Goal: Transaction & Acquisition: Purchase product/service

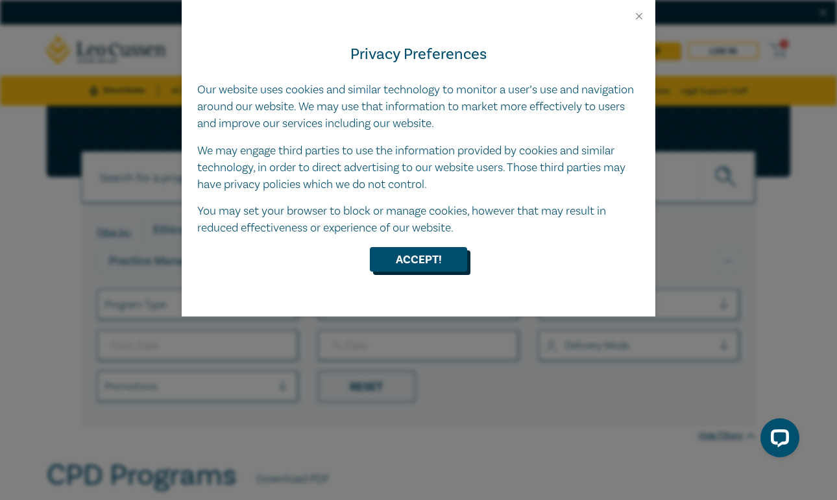
click at [403, 251] on button "Accept!" at bounding box center [418, 259] width 97 height 25
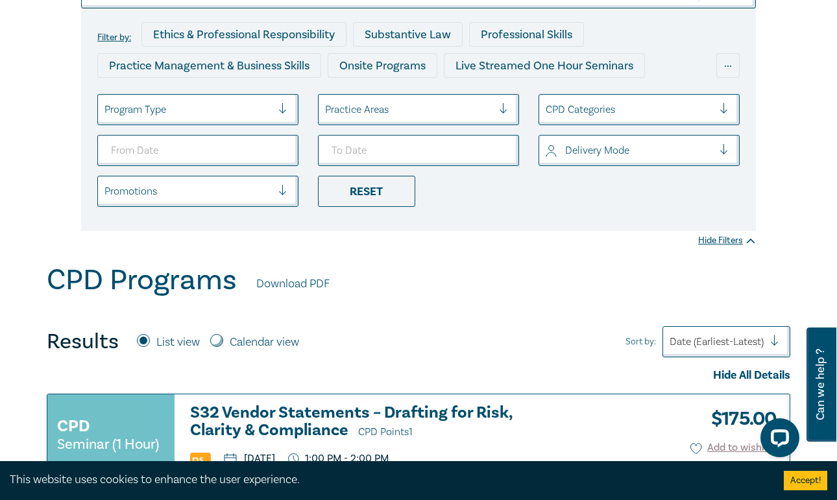
scroll to position [198, 0]
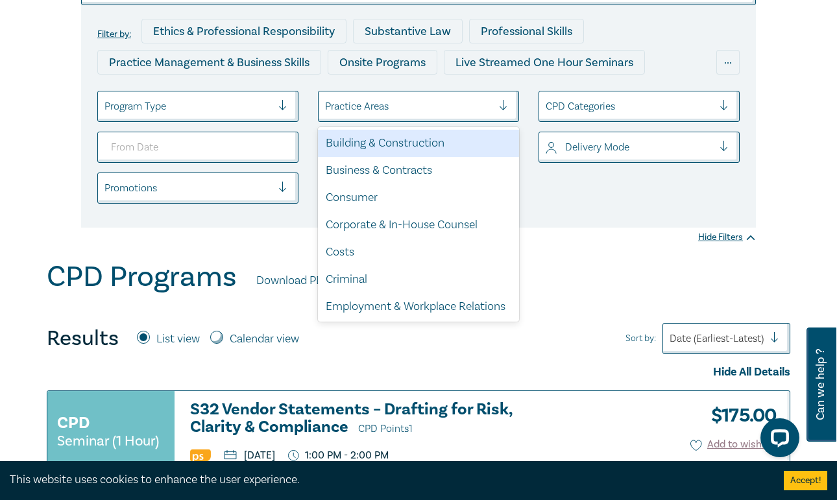
click at [417, 100] on div at bounding box center [408, 106] width 167 height 17
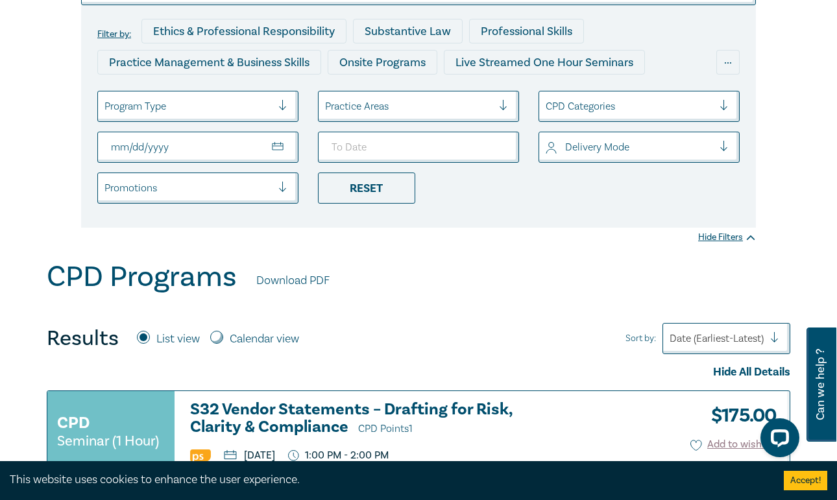
click at [194, 144] on input "From Date" at bounding box center [197, 147] width 201 height 31
type input "2025-12-01"
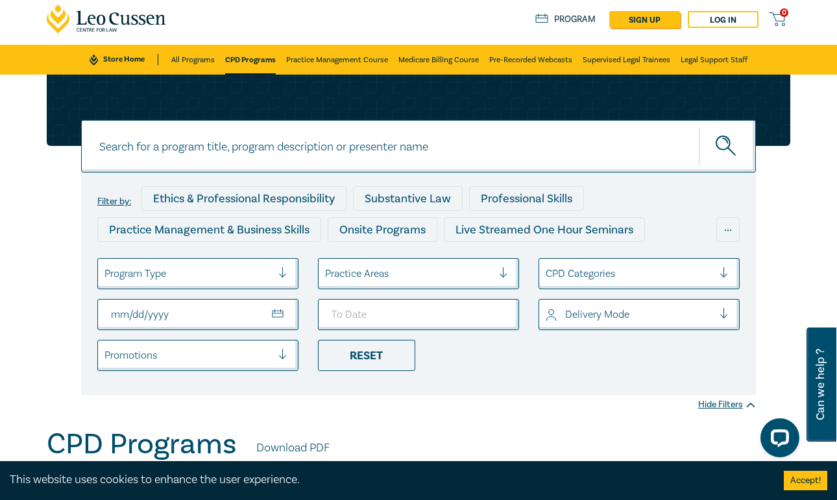
scroll to position [0, 0]
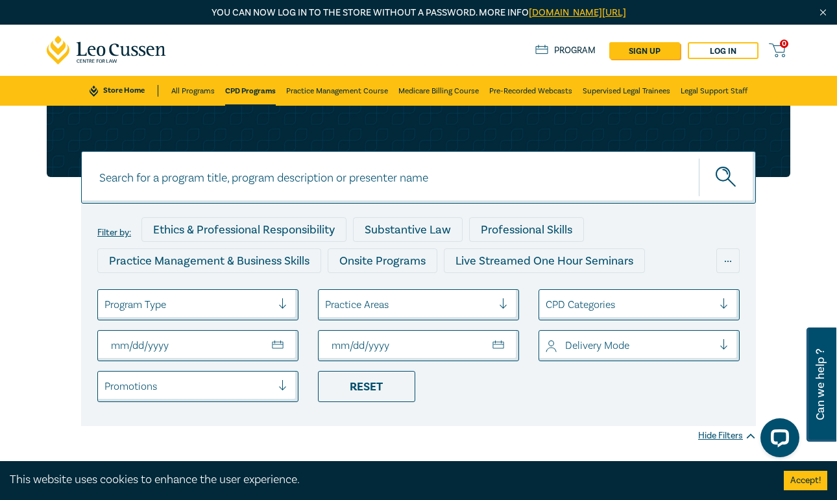
click at [374, 347] on input "To Date" at bounding box center [418, 345] width 201 height 31
type input "2025-12-31"
click at [454, 414] on div "Filter by: Ethics & Professional Responsibility Substantive Law Professional Sk…" at bounding box center [418, 315] width 674 height 222
click at [804, 271] on div "Filter by: Ethics & Professional Responsibility Substantive Law Professional Sk…" at bounding box center [418, 282] width 837 height 353
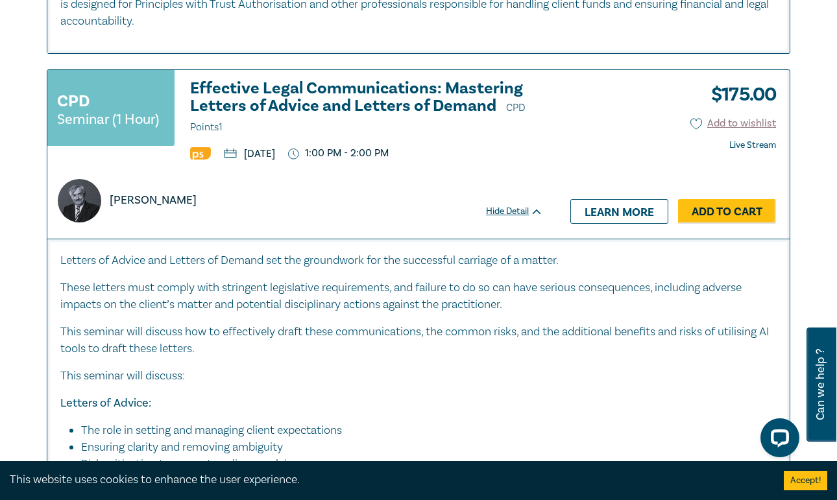
scroll to position [1539, 0]
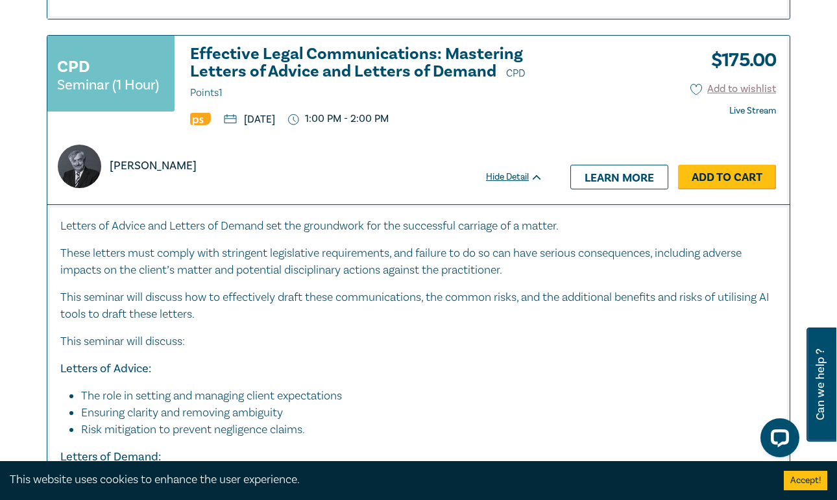
click at [735, 173] on link "Add to Cart" at bounding box center [727, 177] width 98 height 25
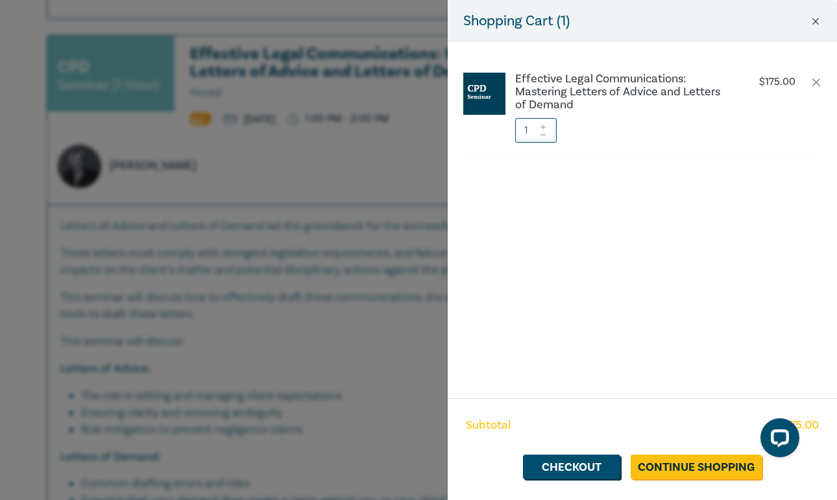
click at [814, 25] on button "Close" at bounding box center [815, 22] width 12 height 12
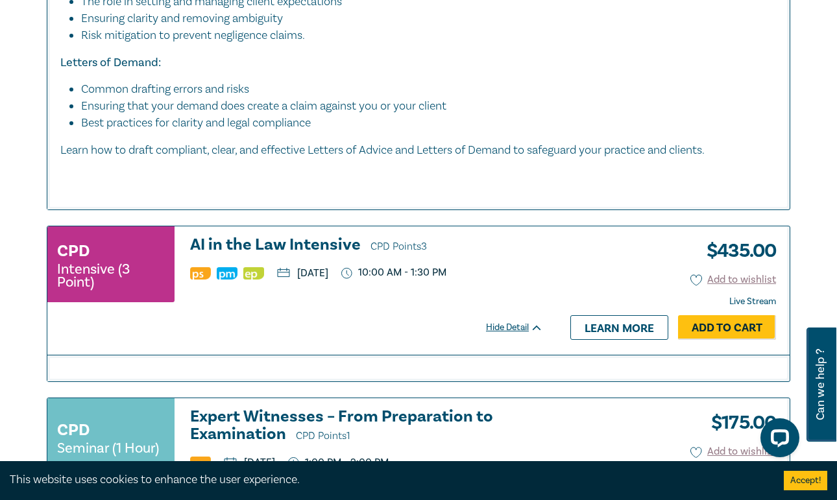
scroll to position [1957, 0]
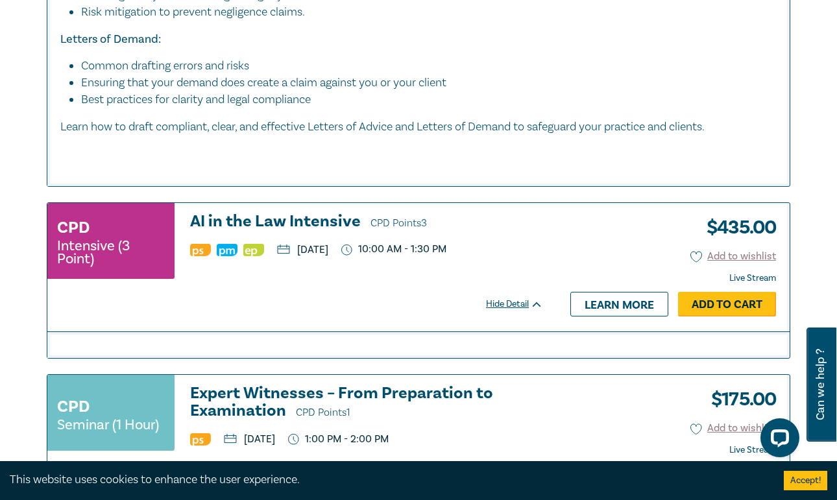
click at [711, 299] on link "Add to Cart" at bounding box center [727, 304] width 98 height 25
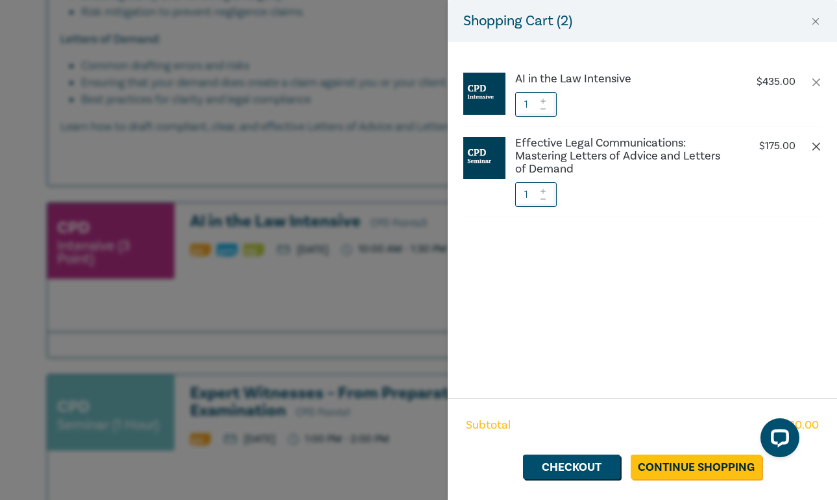
click at [813, 146] on button "button" at bounding box center [816, 146] width 10 height 10
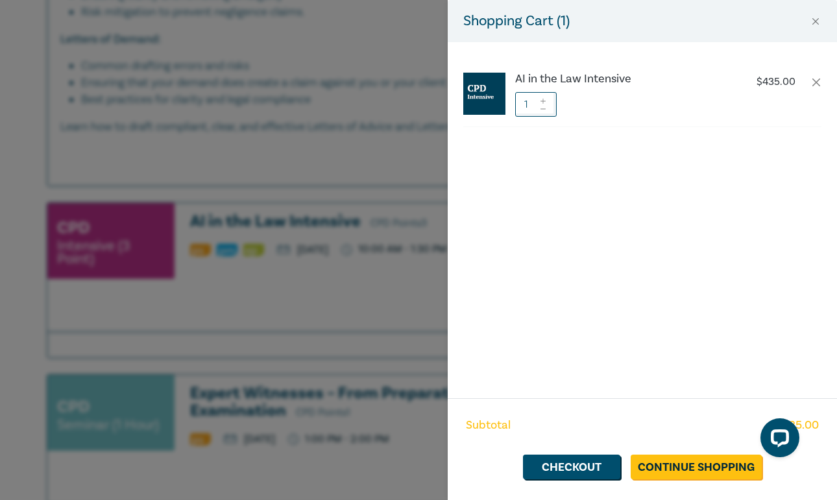
click at [813, 9] on div "Shopping Cart ( 1 )" at bounding box center [642, 21] width 389 height 42
click at [816, 21] on button "Close" at bounding box center [815, 22] width 12 height 12
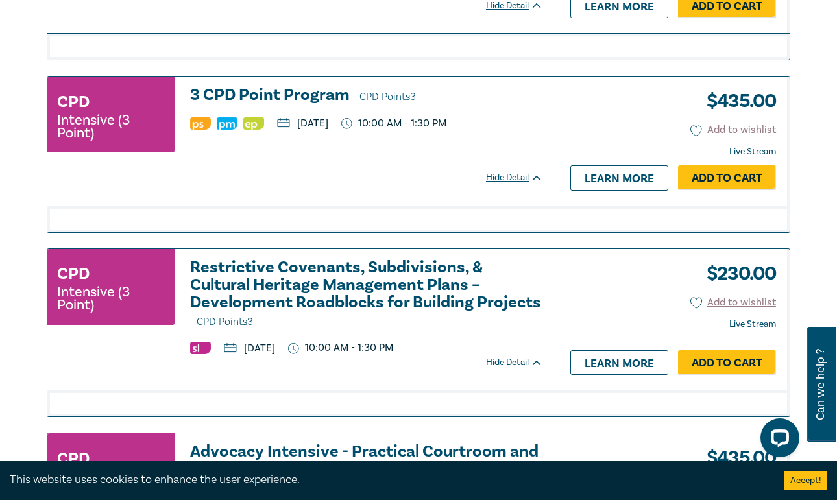
scroll to position [2981, 0]
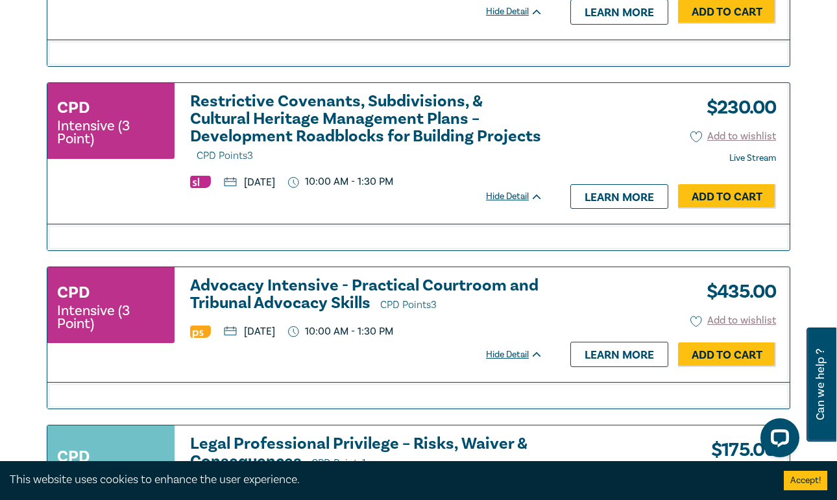
click at [354, 277] on h3 "Advocacy Intensive - Practical Courtroom and Tribunal Advocacy Skills CPD Point…" at bounding box center [366, 295] width 353 height 37
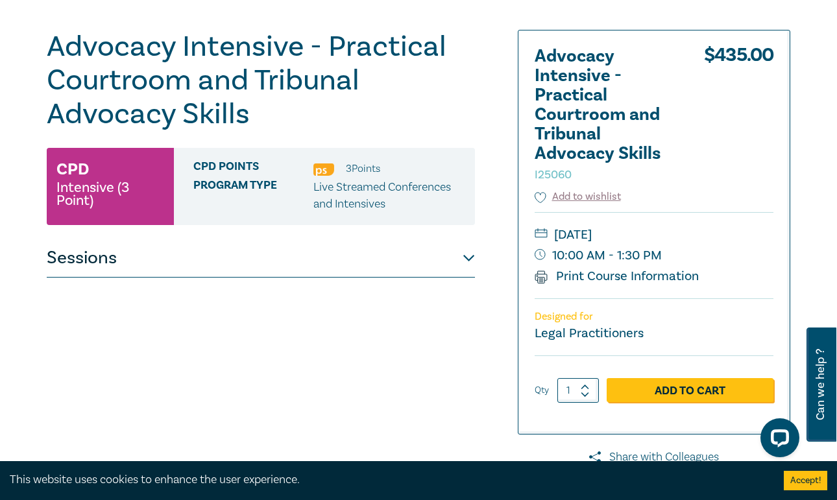
scroll to position [144, 0]
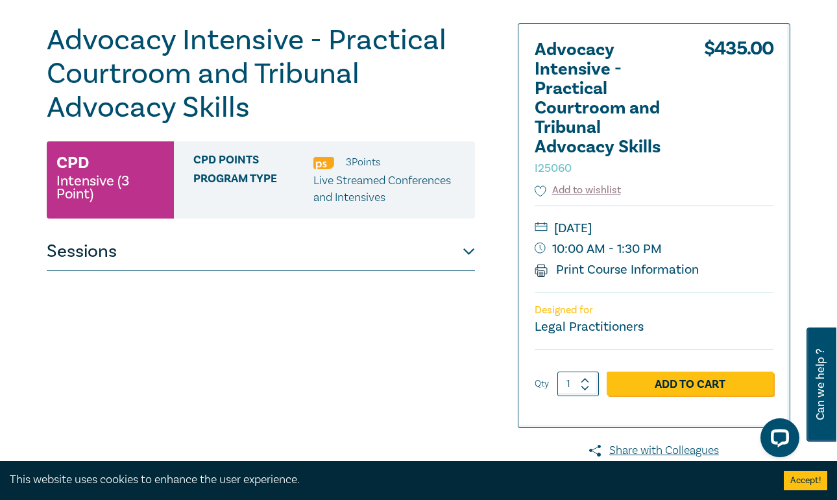
click at [473, 254] on button "Sessions" at bounding box center [261, 251] width 428 height 39
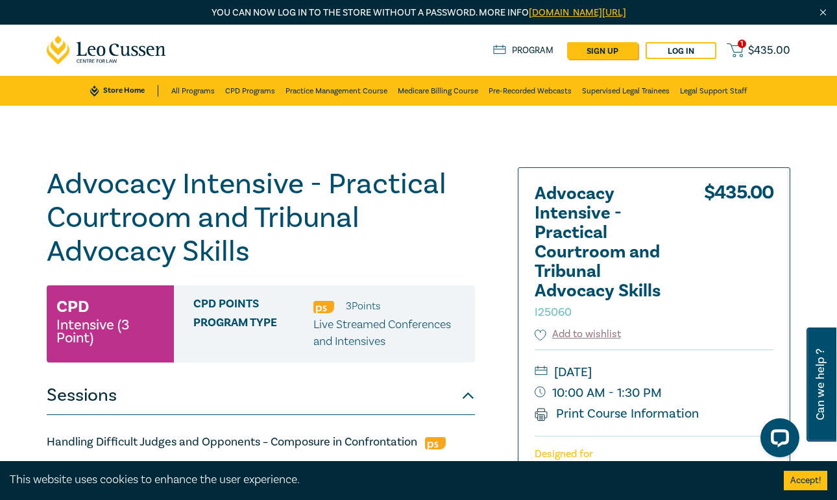
scroll to position [0, 0]
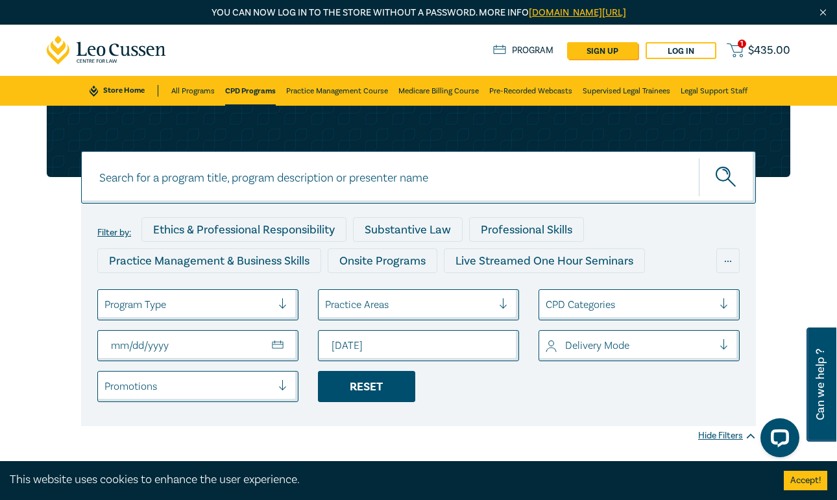
click at [383, 401] on div "Reset" at bounding box center [366, 386] width 97 height 31
click at [313, 185] on input at bounding box center [418, 177] width 674 height 53
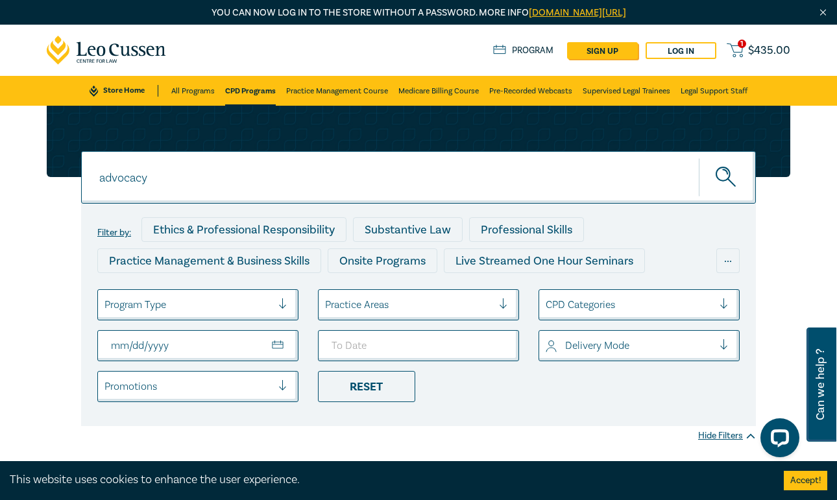
type input "advocacy"
click at [727, 177] on button "submit" at bounding box center [726, 178] width 57 height 40
click at [738, 171] on button "submit" at bounding box center [726, 178] width 57 height 40
click at [757, 49] on span "$ 435.00" at bounding box center [769, 51] width 42 height 12
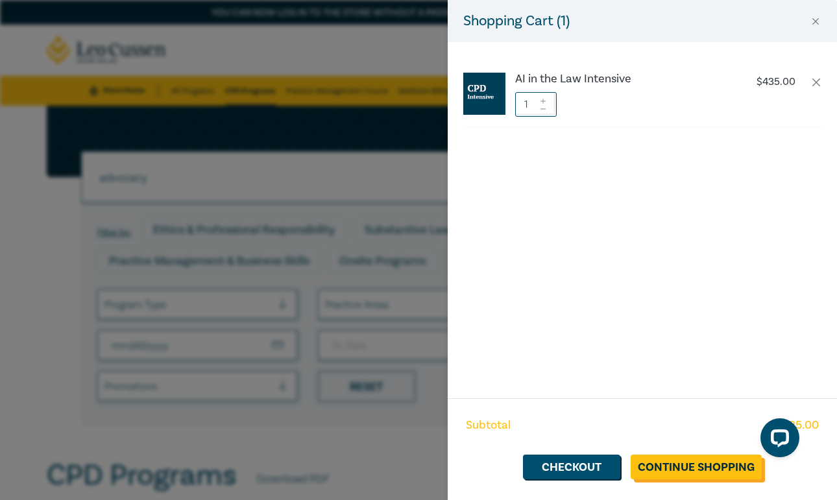
click at [662, 460] on link "Continue Shopping" at bounding box center [695, 467] width 131 height 25
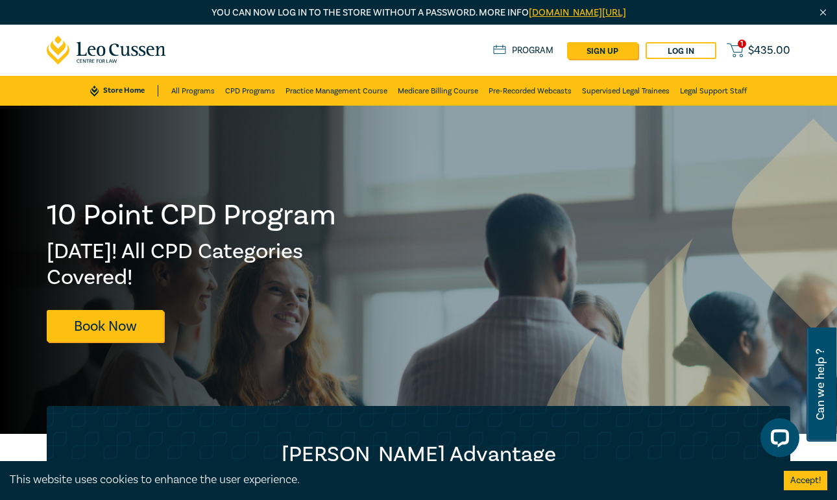
click at [765, 42] on div "Store Home About us Program sign up Log in 1 $ 435.00" at bounding box center [641, 50] width 297 height 17
click at [758, 48] on span "$ 435.00" at bounding box center [769, 51] width 42 height 12
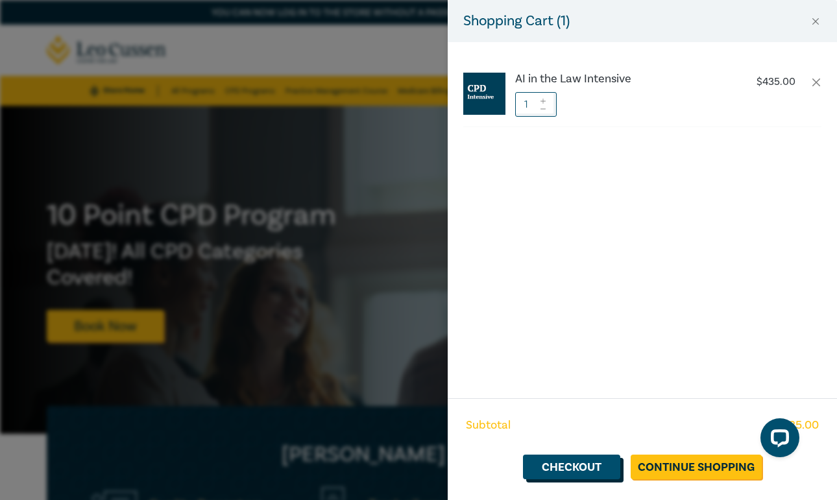
click at [586, 474] on link "Checkout" at bounding box center [571, 467] width 97 height 25
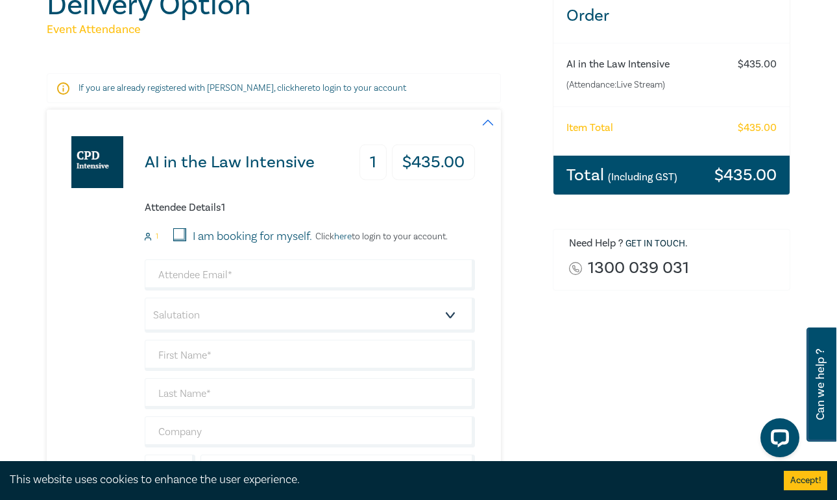
scroll to position [178, 0]
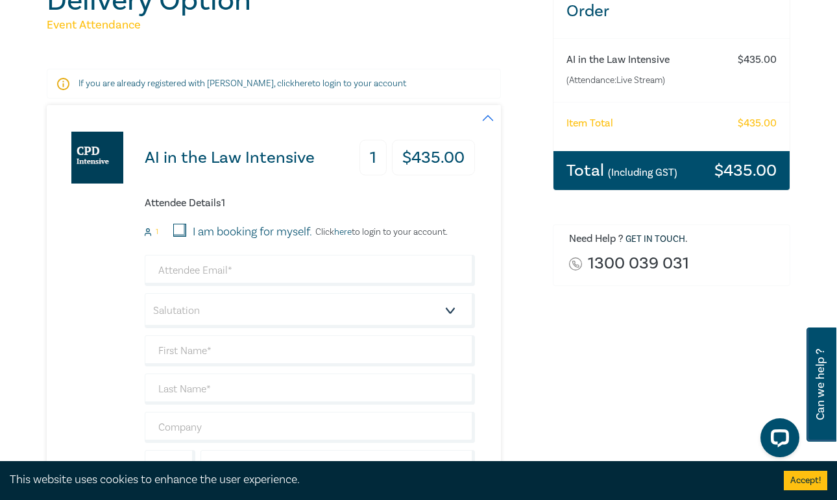
click at [183, 230] on input "I am booking for myself." at bounding box center [179, 230] width 13 height 13
checkbox input "true"
click at [352, 233] on link "here" at bounding box center [343, 232] width 18 height 12
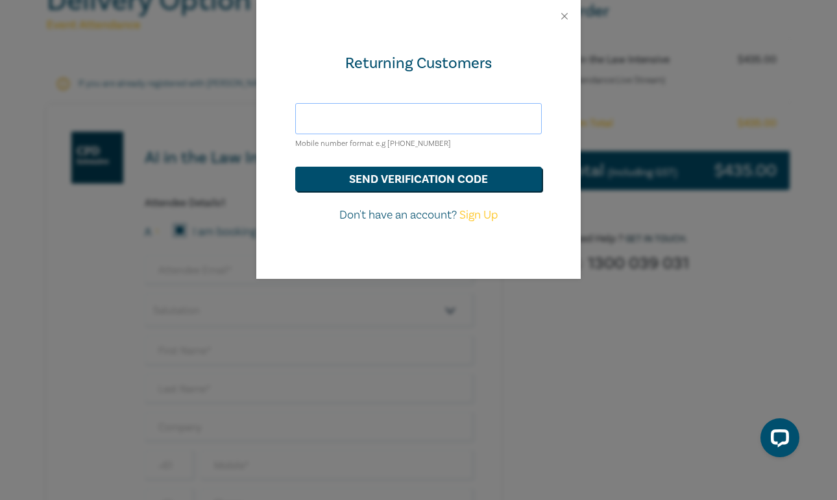
click at [407, 115] on input "text" at bounding box center [418, 118] width 246 height 31
type input "tay_isaacs@hotmail.com"
click at [418, 178] on button "send verification code" at bounding box center [418, 179] width 246 height 25
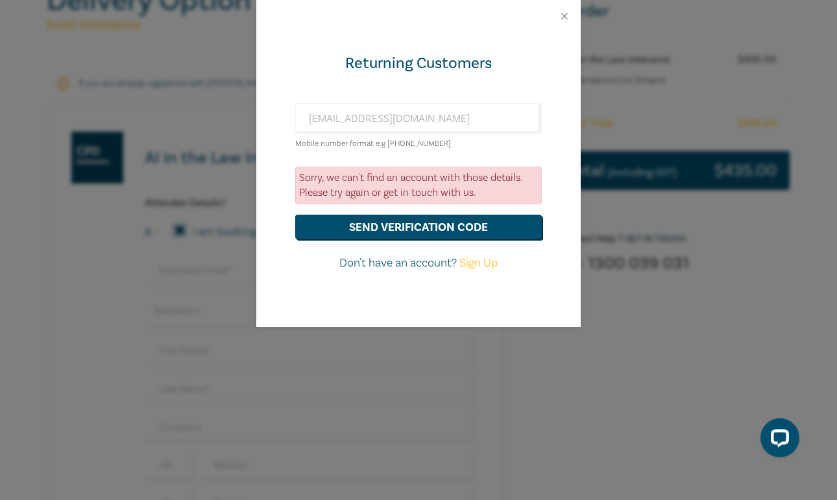
click at [489, 259] on link "Sign Up" at bounding box center [478, 263] width 38 height 15
select select "AU"
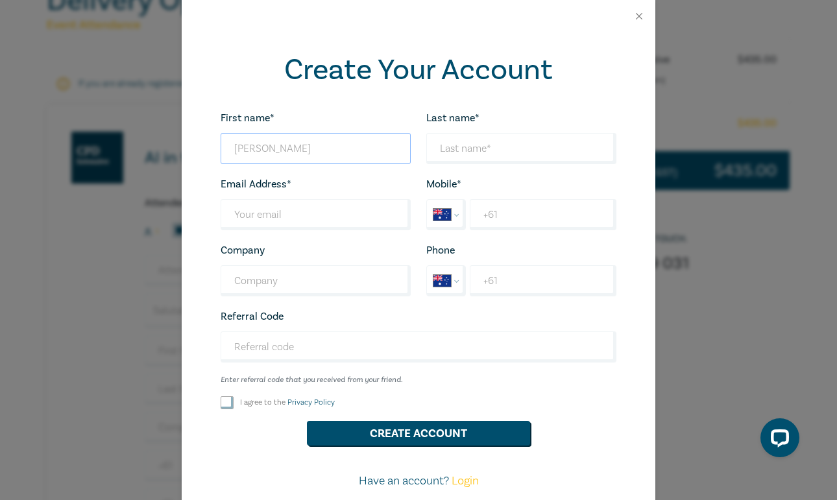
type input "Taylor"
type input "Isaacs"
type input "tay_isaacs@hotmail.com"
click at [318, 180] on div "Email Address* tay_isaacs@hotmail.com Wrong Email Address." at bounding box center [316, 203] width 206 height 54
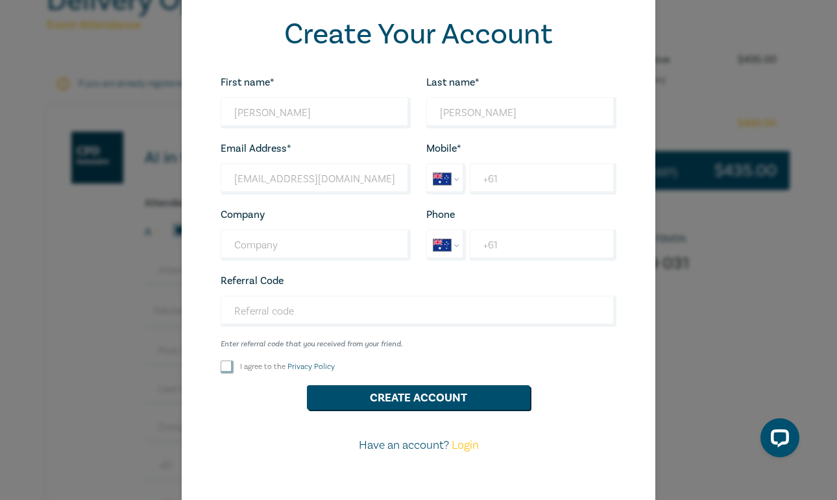
scroll to position [41, 0]
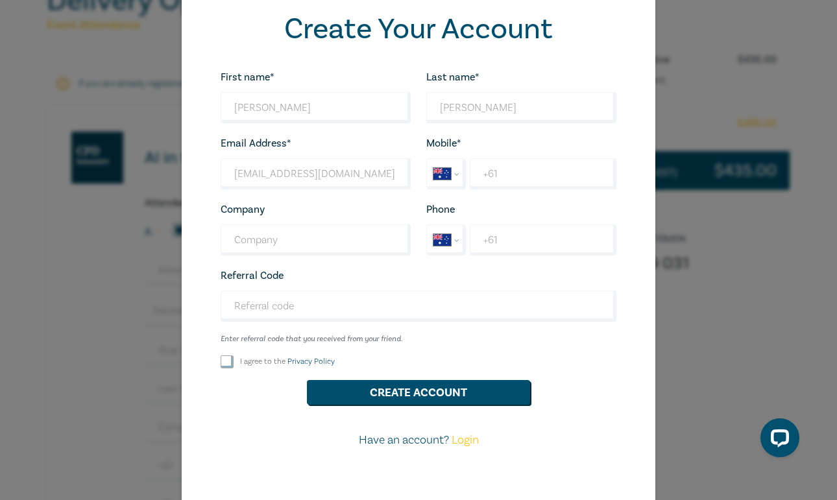
click at [304, 364] on link "Privacy Policy" at bounding box center [310, 362] width 47 height 10
checkbox input "true"
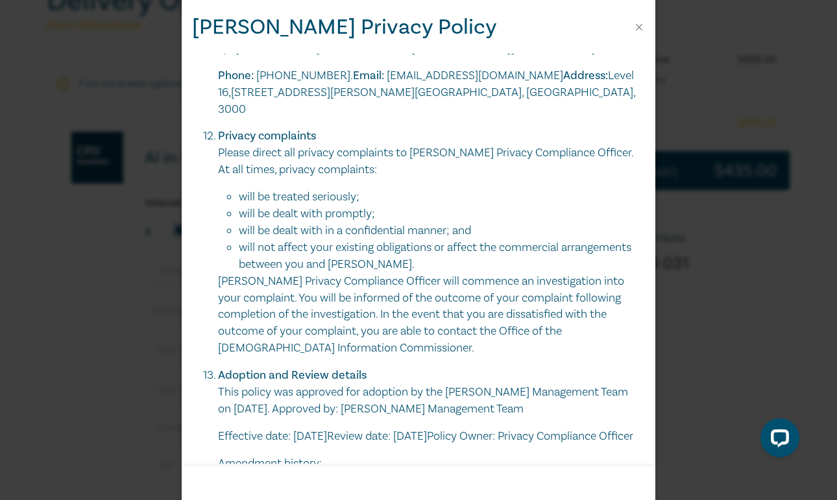
scroll to position [3768, 0]
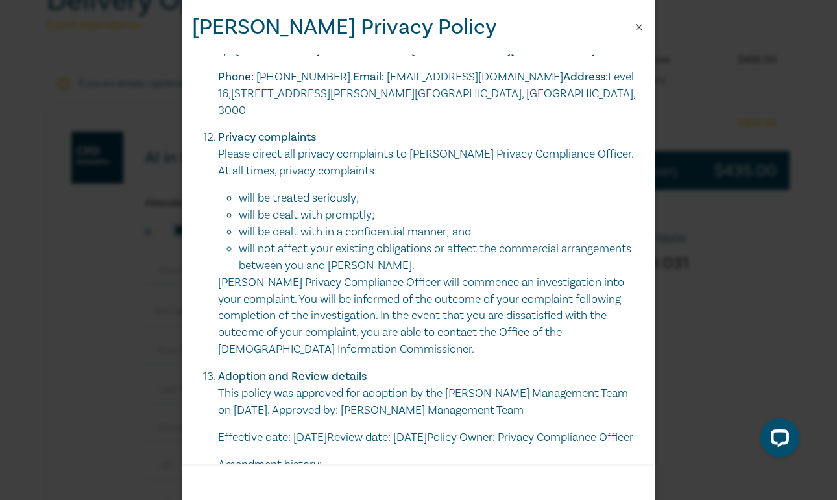
click at [639, 30] on button "Close" at bounding box center [639, 27] width 12 height 12
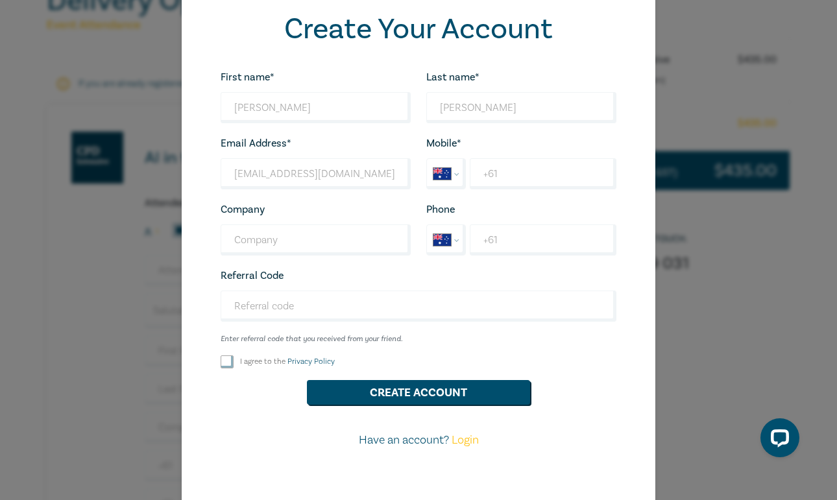
click at [224, 360] on input "I agree to the Privacy Policy" at bounding box center [227, 361] width 13 height 13
checkbox input "true"
click at [419, 388] on button "Create Account" at bounding box center [418, 392] width 223 height 25
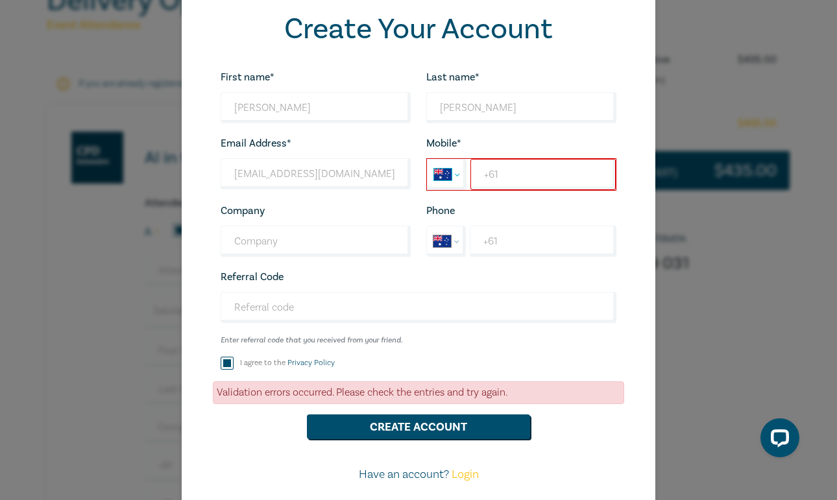
select select "CA"
type input "+1 416 346 3059"
click at [424, 426] on button "Create Account" at bounding box center [418, 426] width 223 height 25
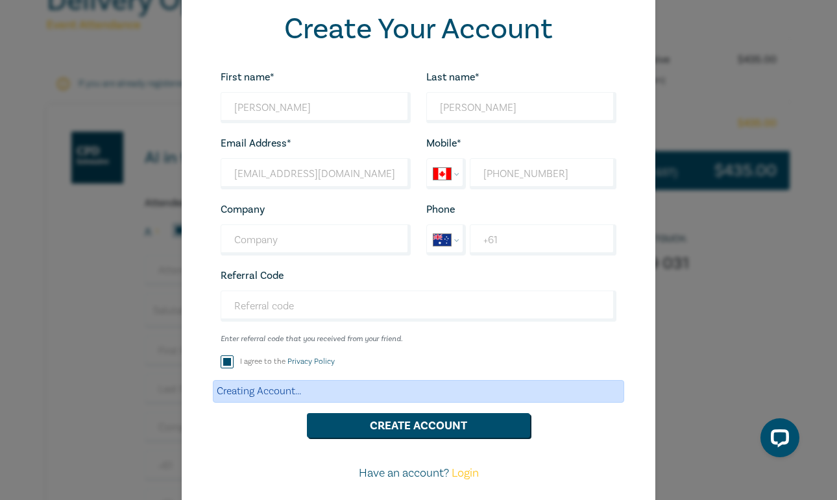
scroll to position [0, 0]
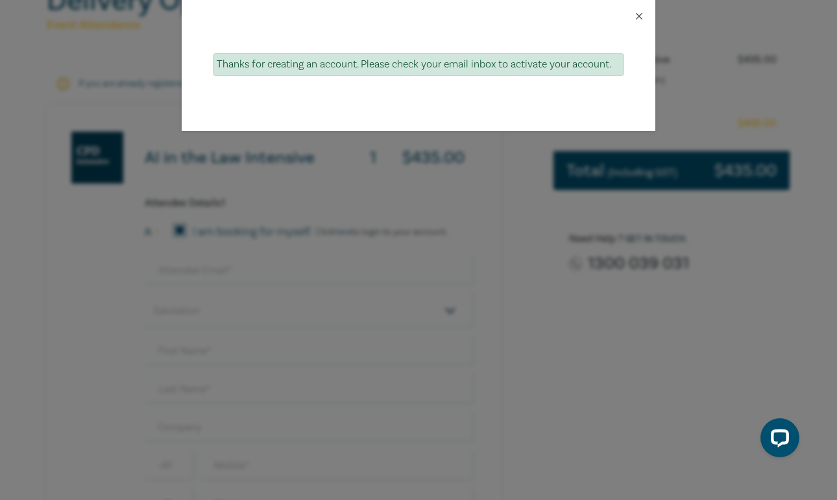
click at [638, 18] on button "Close" at bounding box center [639, 16] width 12 height 12
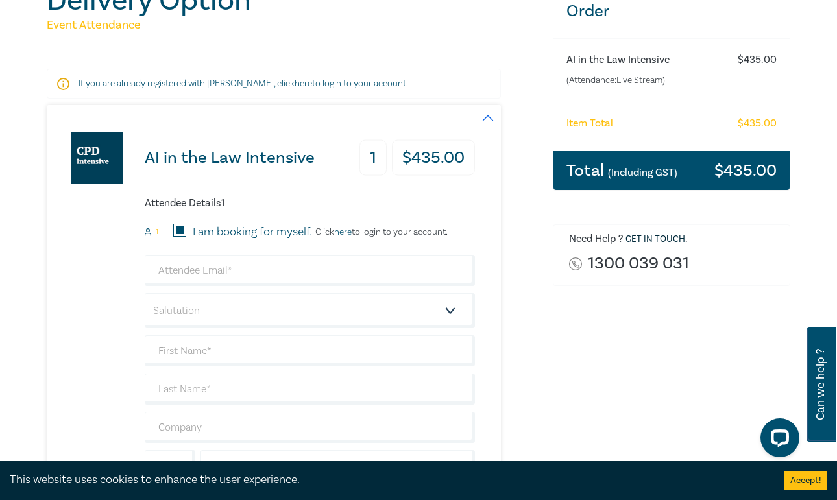
click at [322, 88] on p "If you are already registered with Leo Cussen, click here to login to your acco…" at bounding box center [273, 83] width 390 height 13
click at [321, 88] on p "If you are already registered with Leo Cussen, click here to login to your acco…" at bounding box center [273, 83] width 390 height 13
click at [294, 84] on link "here" at bounding box center [303, 84] width 18 height 12
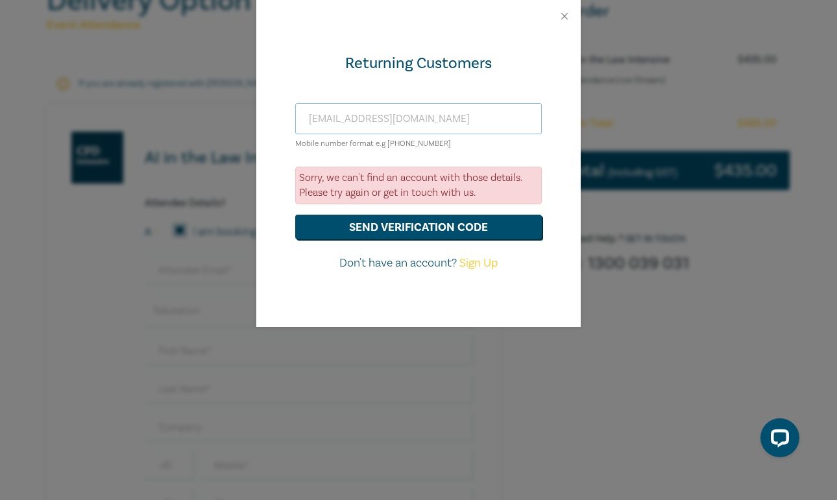
click at [353, 119] on input "tay_isaacs@hotmail.com" at bounding box center [418, 118] width 246 height 31
type input "tay_isaacs@hotmail.com"
click at [418, 222] on button "send verification code" at bounding box center [418, 227] width 246 height 25
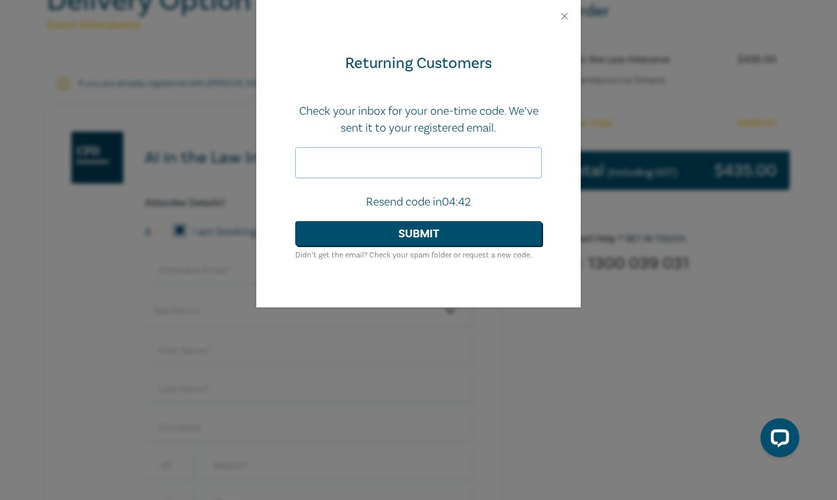
click at [363, 170] on input "text" at bounding box center [418, 162] width 246 height 31
type input "668602"
click at [394, 233] on button "Submit" at bounding box center [418, 233] width 246 height 25
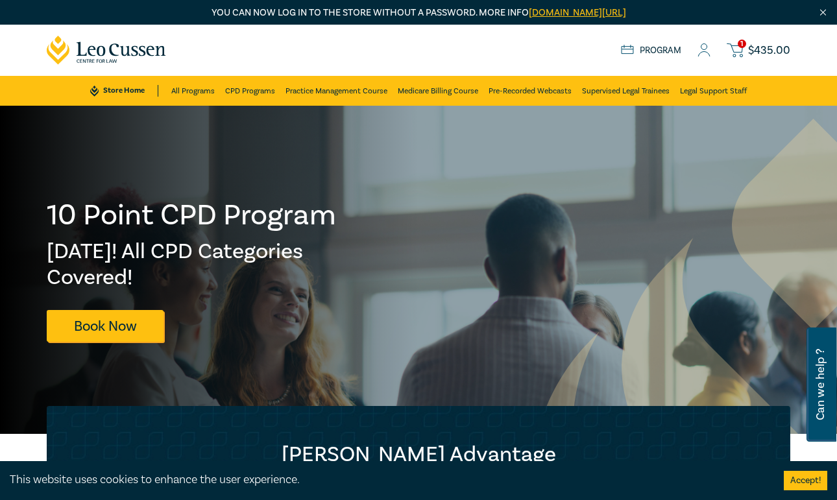
click at [769, 53] on span "$ 435.00" at bounding box center [769, 51] width 42 height 12
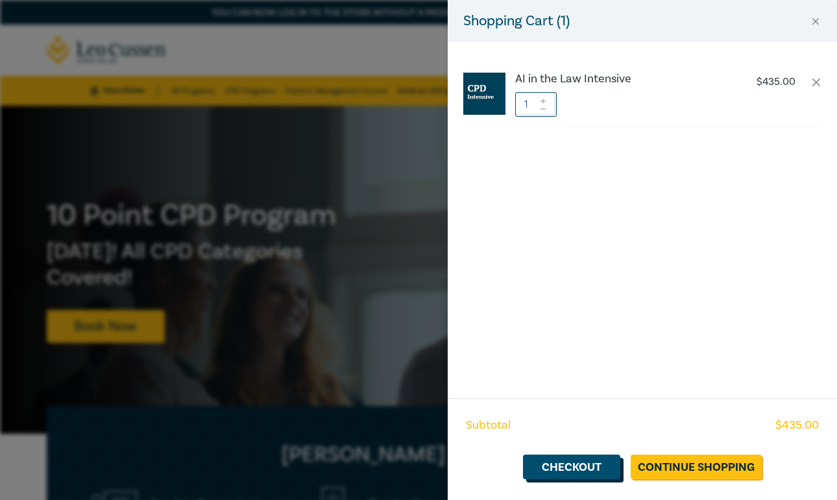
click at [582, 470] on link "Checkout" at bounding box center [571, 467] width 97 height 25
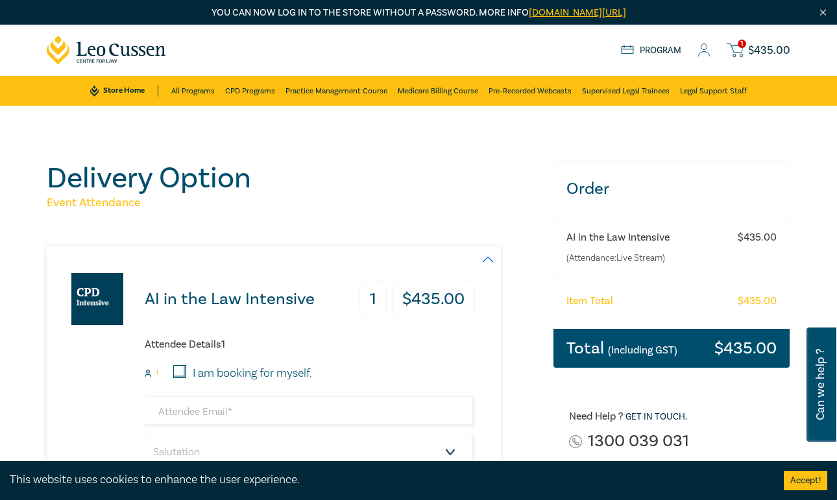
click at [176, 366] on input "I am booking for myself." at bounding box center [179, 371] width 13 height 13
checkbox input "true"
type input "tay_isaacs@hotmail.com"
type input "Taylor"
type input "Isaacs"
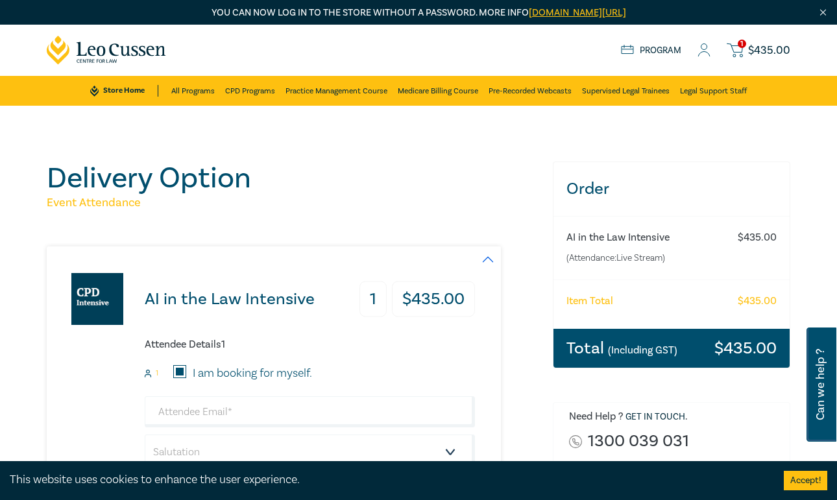
type input "+14"
type input "163463059"
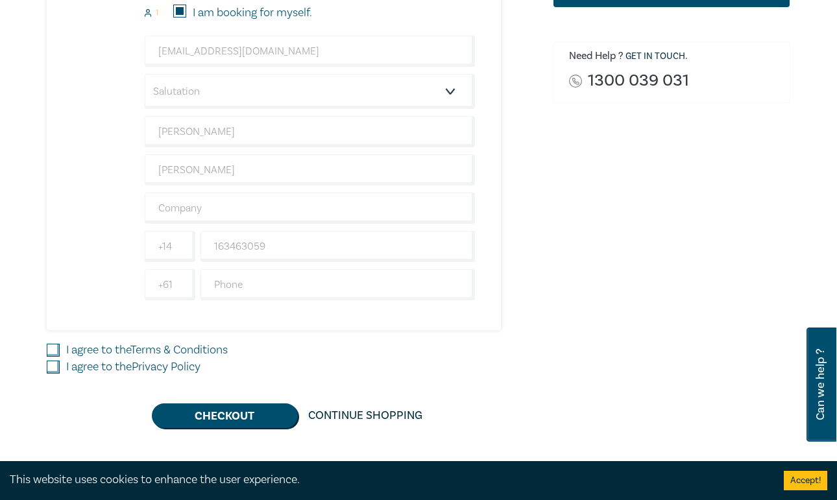
scroll to position [362, 0]
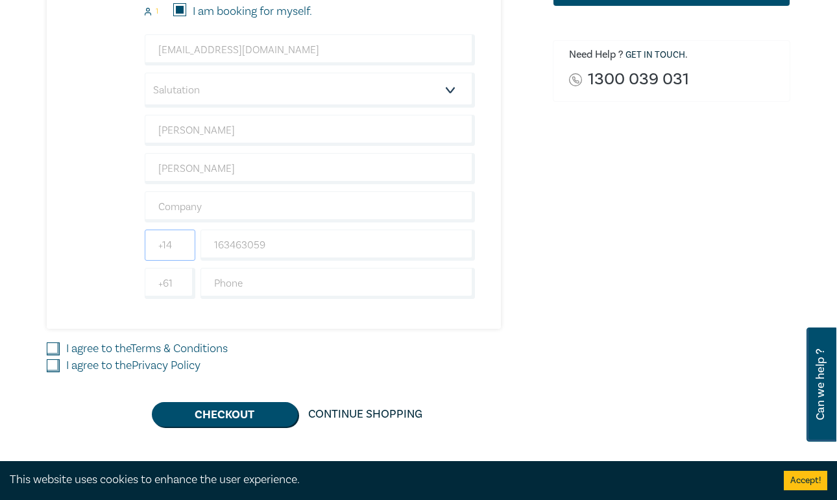
click at [177, 247] on input "+14" at bounding box center [170, 245] width 51 height 31
type input "+1"
drag, startPoint x: 275, startPoint y: 248, endPoint x: 183, endPoint y: 241, distance: 92.4
type input "4163463059"
click at [49, 347] on input "I agree to the Terms & Conditions" at bounding box center [53, 348] width 13 height 13
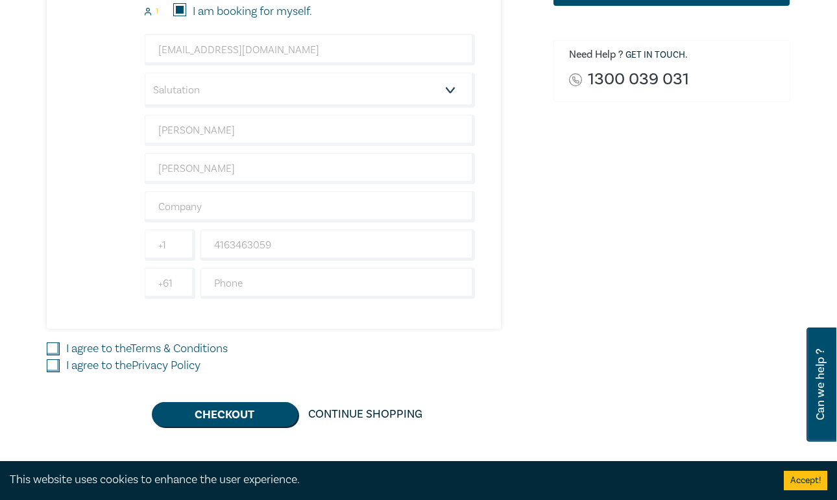
checkbox input "true"
click at [54, 366] on input "I agree to the Privacy Policy" at bounding box center [53, 365] width 13 height 13
checkbox input "true"
click at [267, 422] on button "Checkout" at bounding box center [225, 414] width 146 height 25
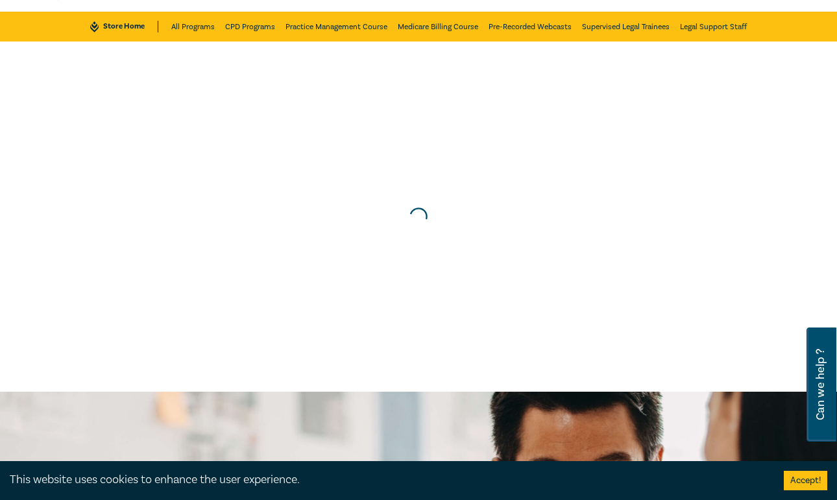
scroll to position [0, 0]
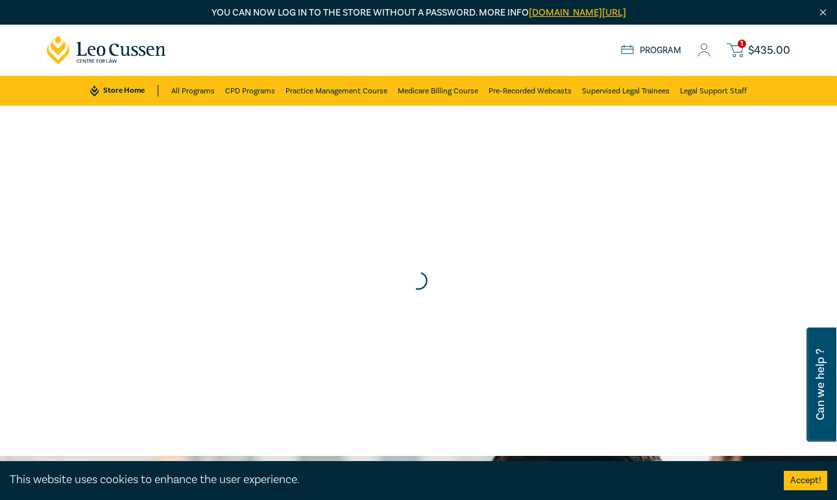
click at [742, 51] on icon at bounding box center [734, 50] width 16 height 16
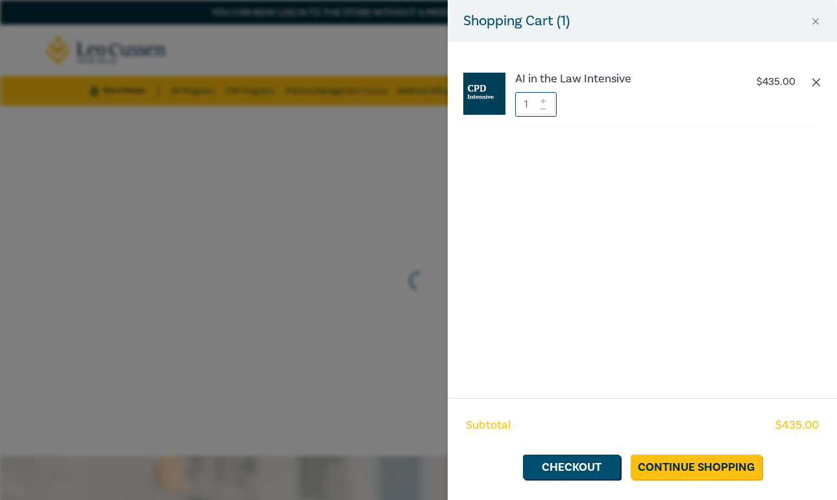
click at [815, 86] on button "button" at bounding box center [816, 82] width 10 height 10
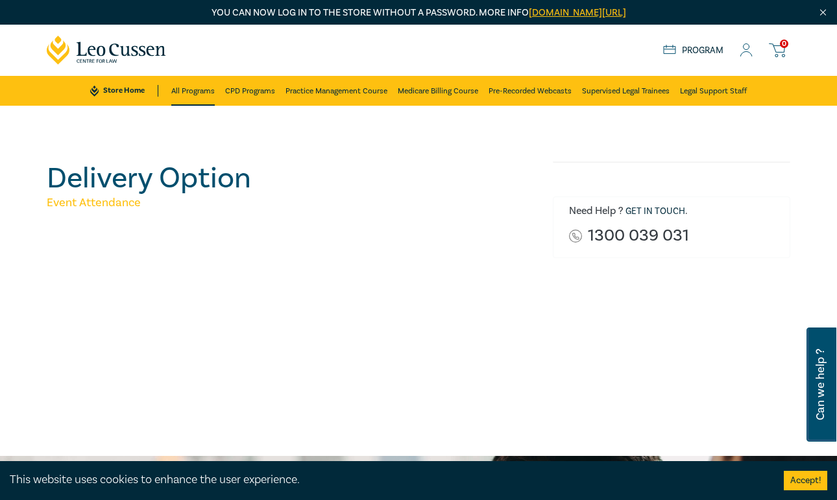
click at [193, 92] on link "All Programs" at bounding box center [192, 91] width 43 height 30
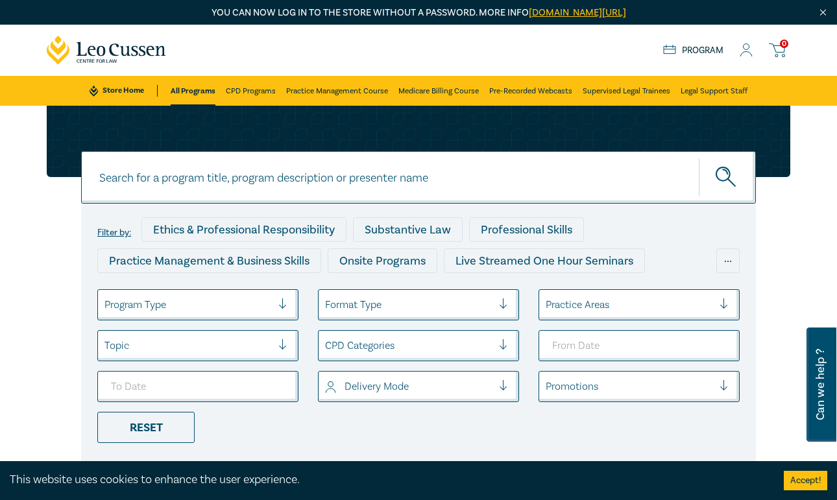
click at [254, 186] on input at bounding box center [418, 177] width 674 height 53
click at [469, 316] on div "Format Type" at bounding box center [408, 305] width 180 height 22
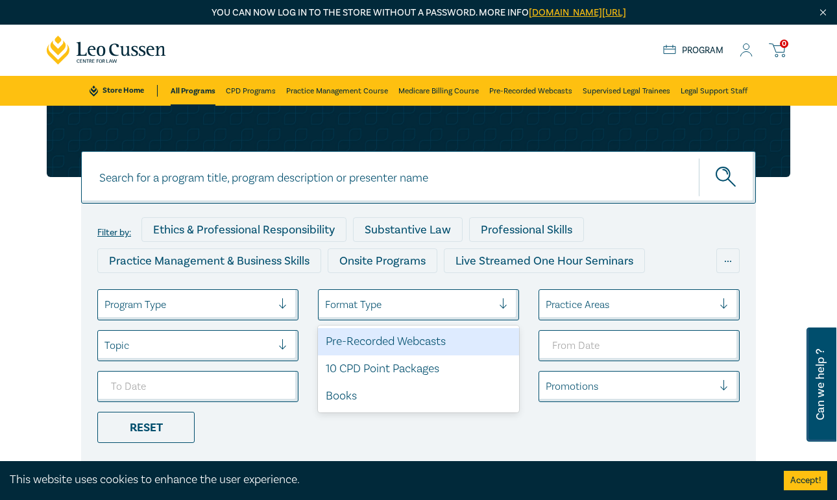
click at [399, 344] on div "Pre-Recorded Webcasts" at bounding box center [418, 341] width 201 height 27
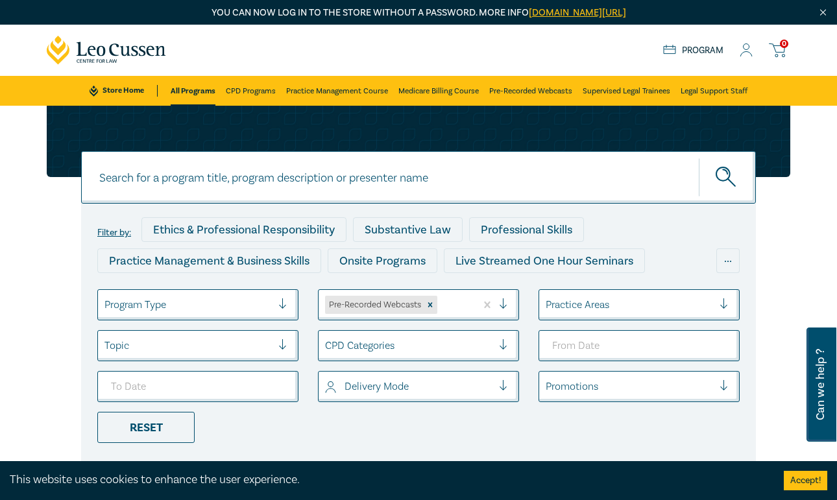
scroll to position [84, 0]
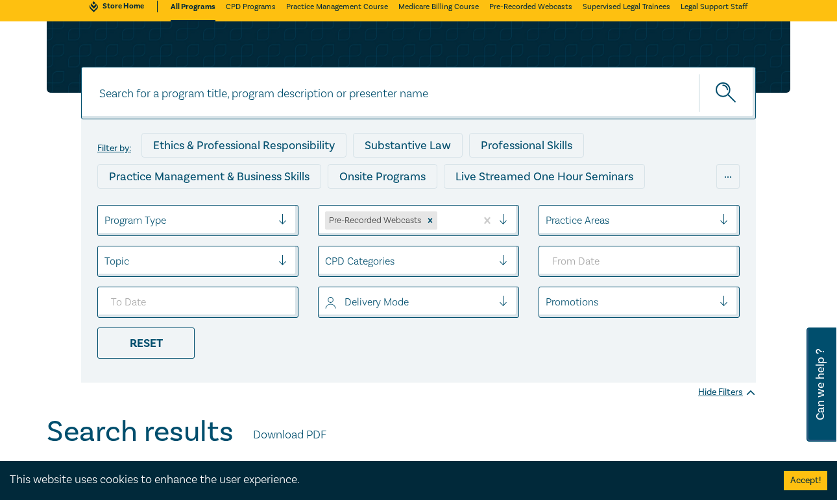
click at [217, 233] on div "Program Type" at bounding box center [197, 220] width 201 height 31
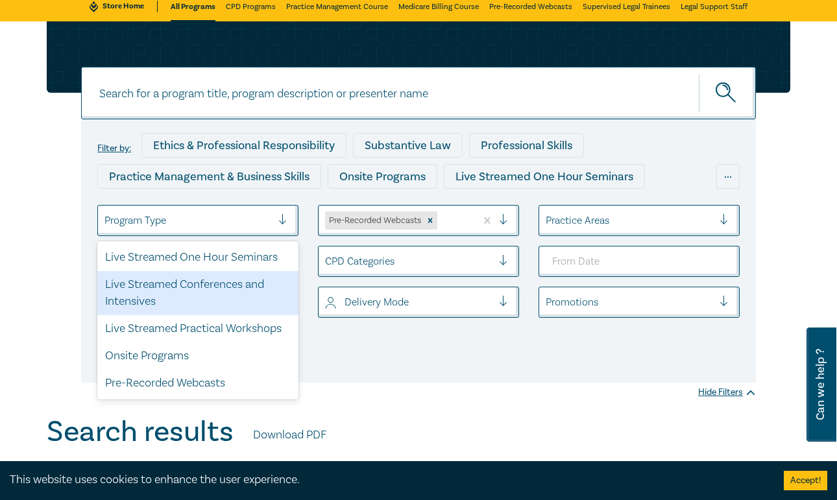
click at [449, 357] on ul "option Live Streamed Conferences and Intensives focused, 2 of 5. 5 results avai…" at bounding box center [419, 282] width 662 height 154
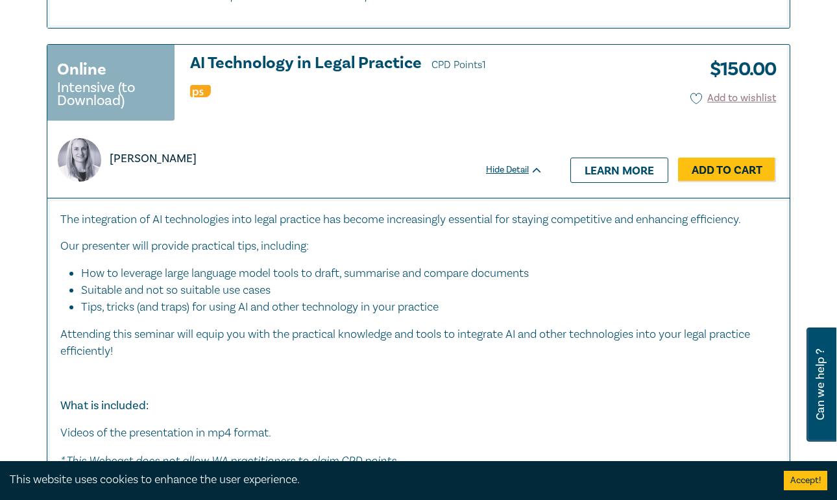
scroll to position [3212, 0]
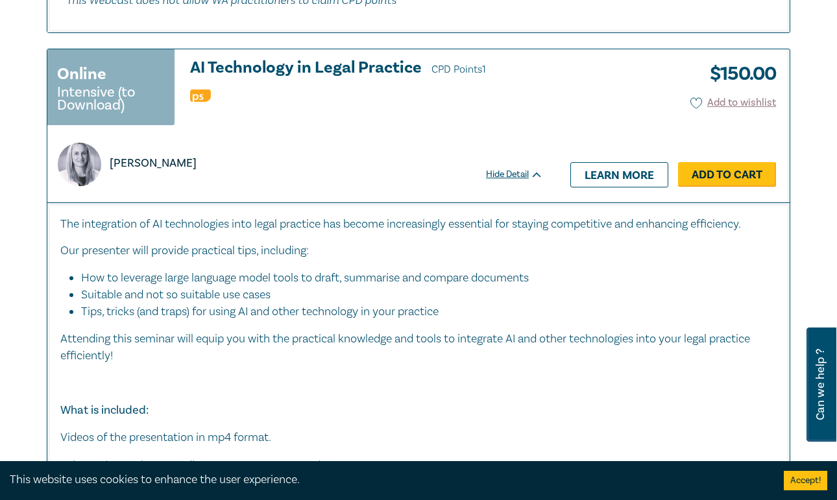
click at [711, 162] on link "Add to Cart" at bounding box center [727, 174] width 98 height 25
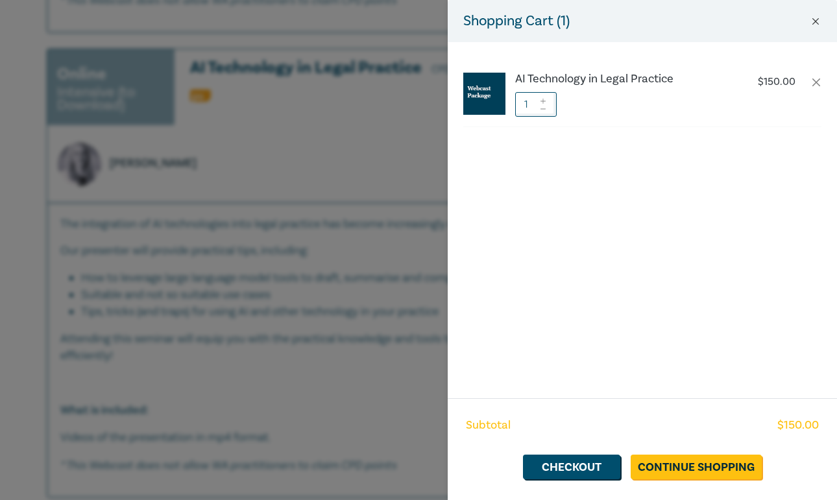
click at [813, 26] on button "Close" at bounding box center [815, 22] width 12 height 12
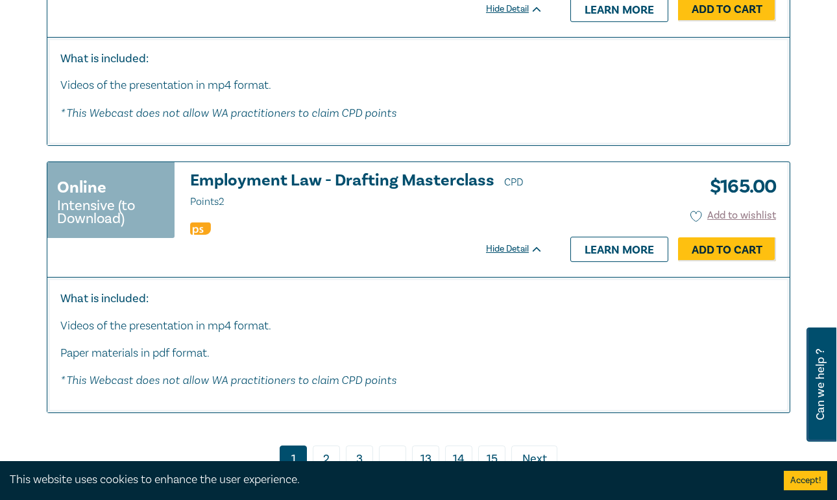
scroll to position [7072, 0]
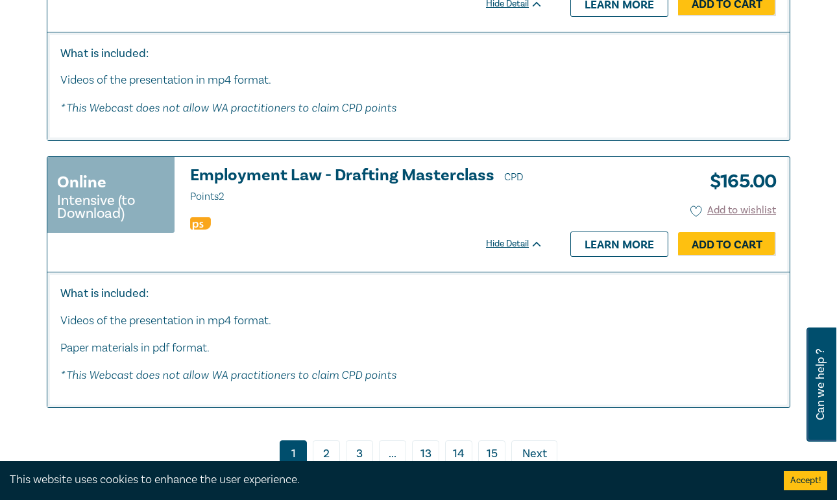
click at [331, 440] on link "2" at bounding box center [326, 452] width 27 height 25
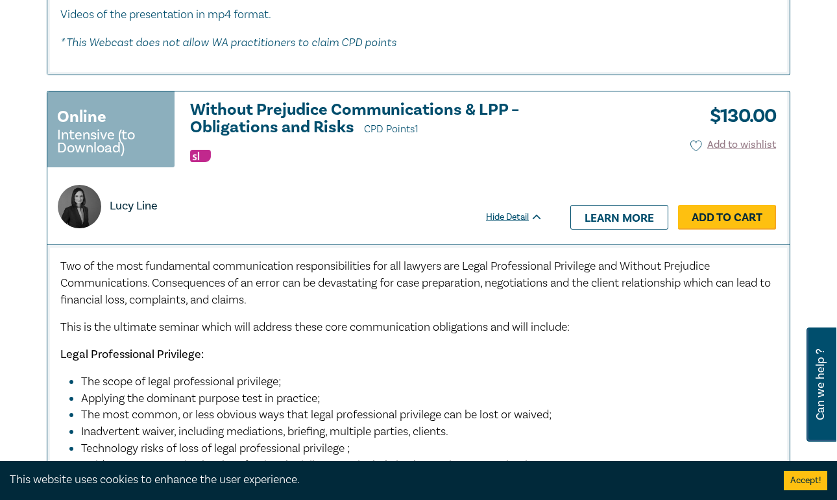
scroll to position [2249, 0]
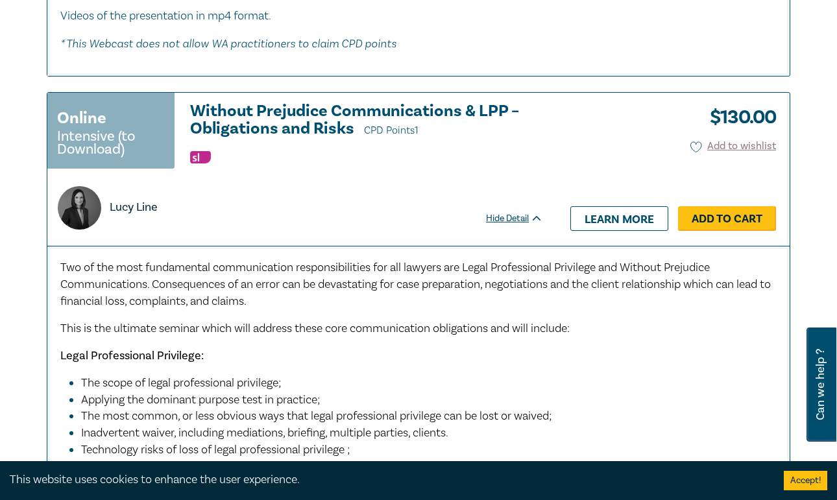
click at [734, 206] on link "Add to Cart" at bounding box center [727, 218] width 98 height 25
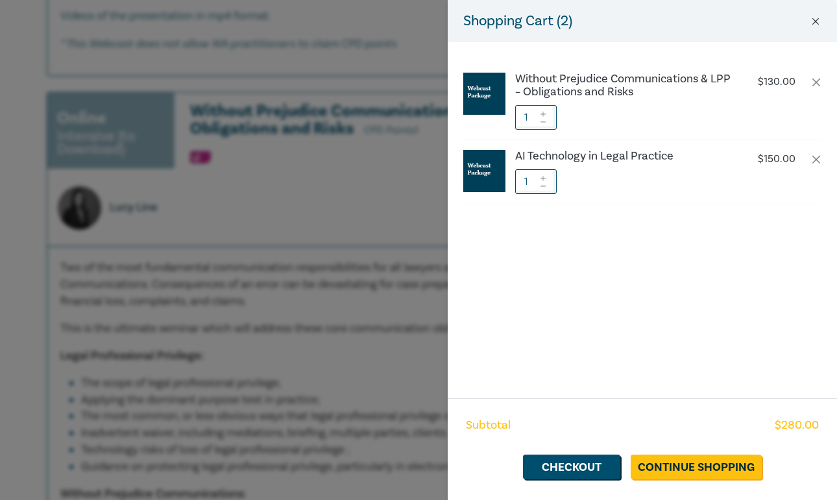
click at [816, 23] on button "Close" at bounding box center [815, 22] width 12 height 12
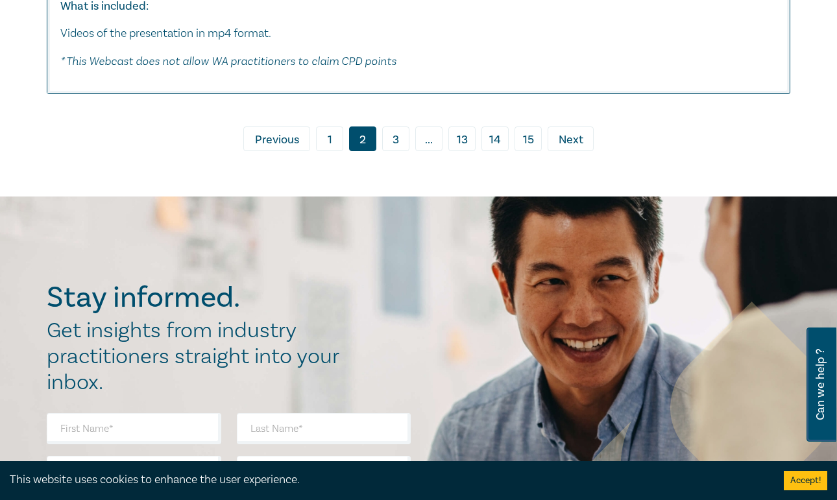
scroll to position [6308, 0]
click at [399, 126] on link "3" at bounding box center [395, 138] width 27 height 25
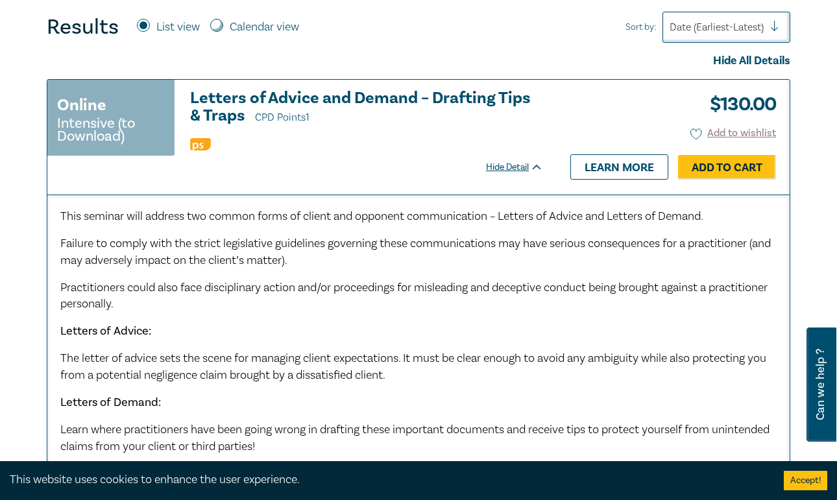
scroll to position [552, 0]
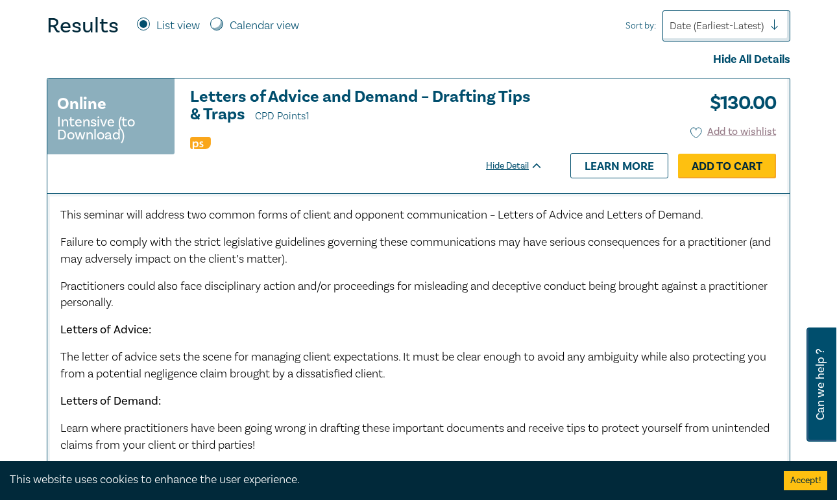
click at [726, 161] on link "Add to Cart" at bounding box center [727, 166] width 98 height 25
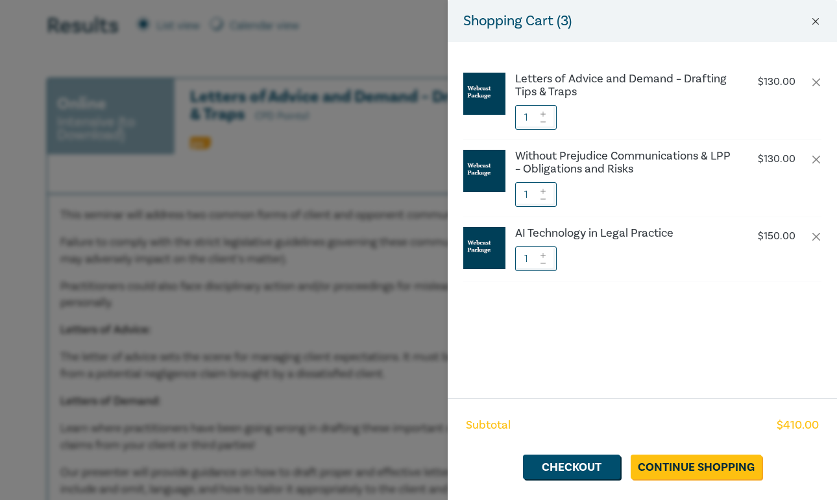
click at [813, 24] on button "Close" at bounding box center [815, 22] width 12 height 12
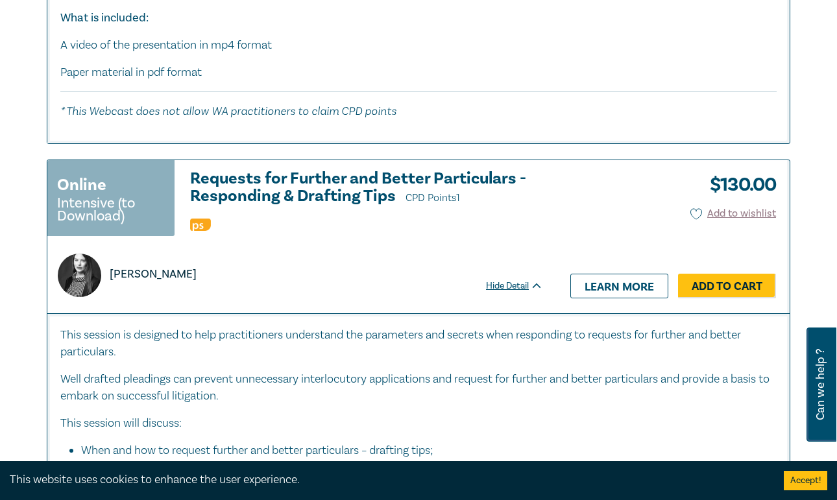
scroll to position [4506, 0]
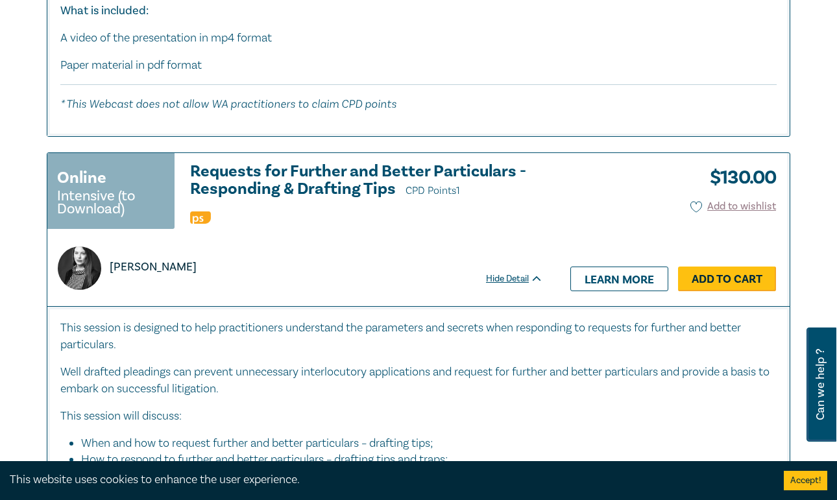
click at [728, 267] on link "Add to Cart" at bounding box center [727, 279] width 98 height 25
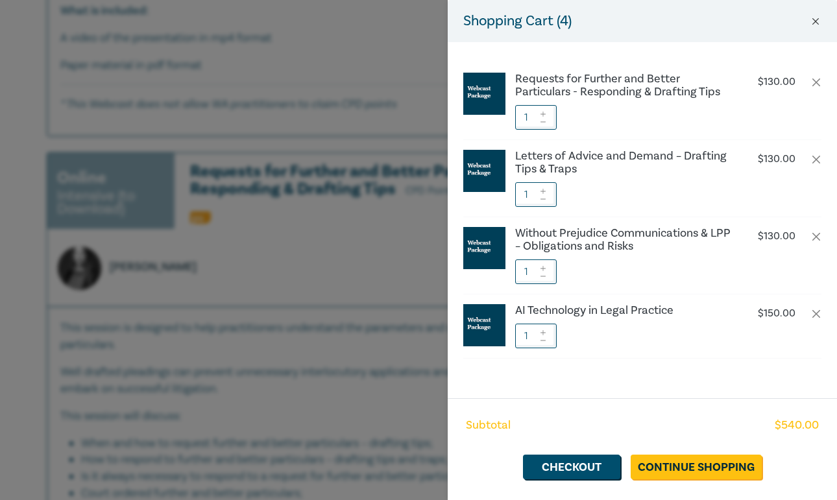
click at [814, 23] on button "Close" at bounding box center [815, 22] width 12 height 12
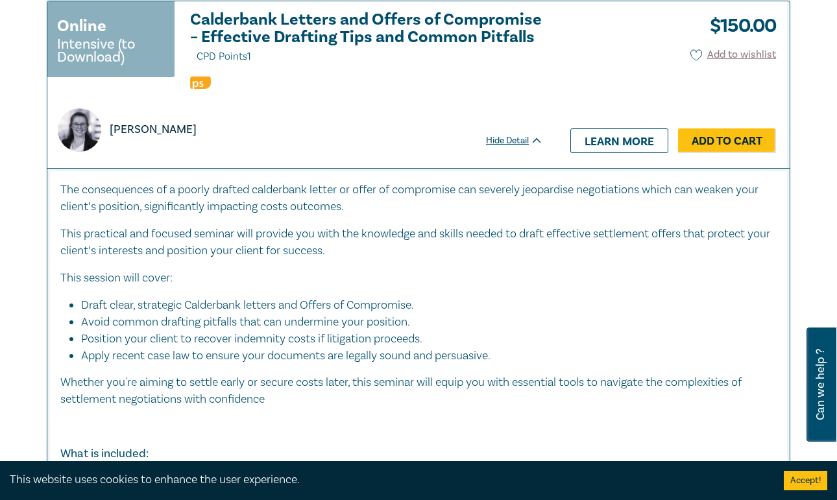
scroll to position [7447, 0]
click at [732, 128] on link "Add to Cart" at bounding box center [727, 140] width 98 height 25
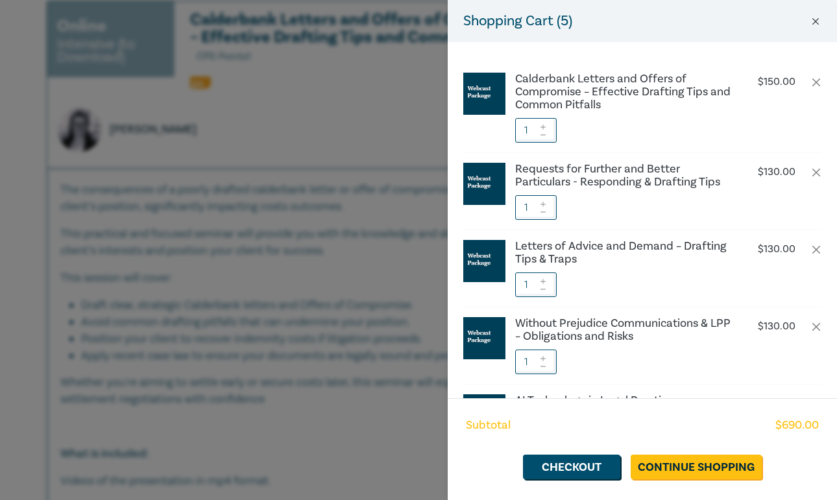
click at [813, 24] on button "Close" at bounding box center [815, 22] width 12 height 12
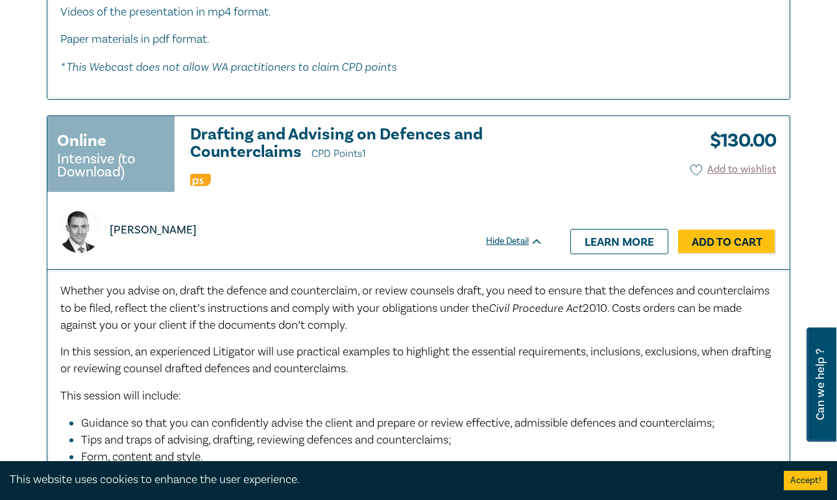
scroll to position [7971, 0]
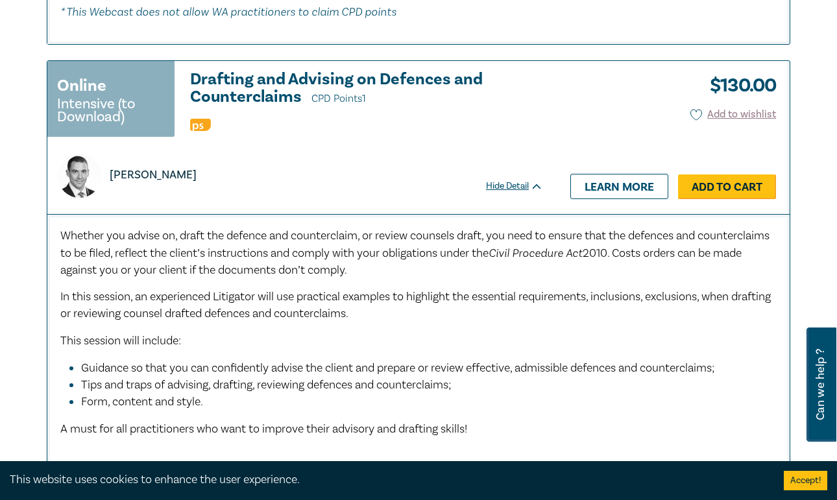
click at [745, 174] on link "Add to Cart" at bounding box center [727, 186] width 98 height 25
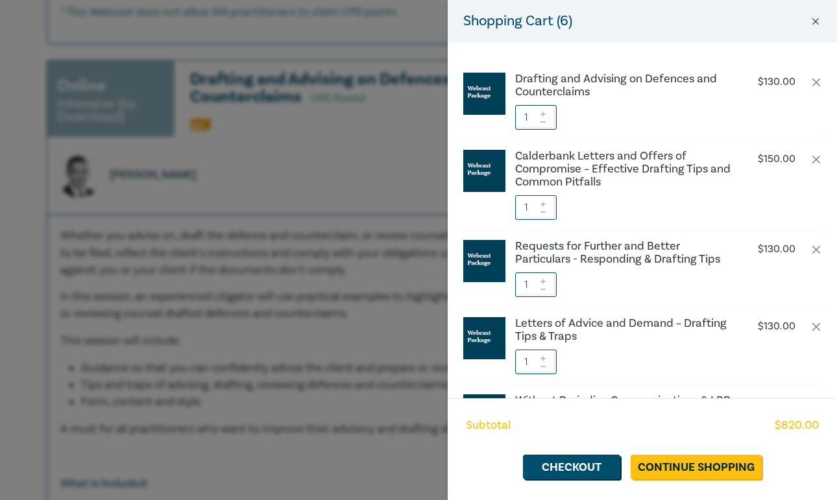
click at [813, 24] on button "Close" at bounding box center [815, 22] width 12 height 12
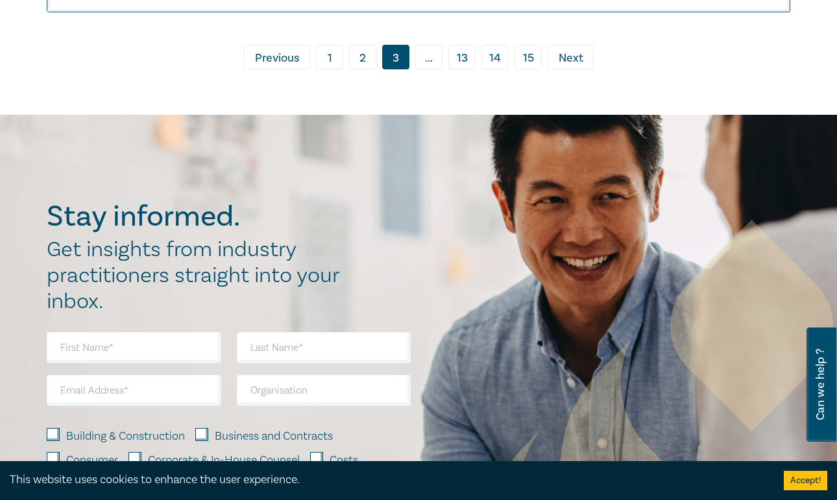
scroll to position [8447, 0]
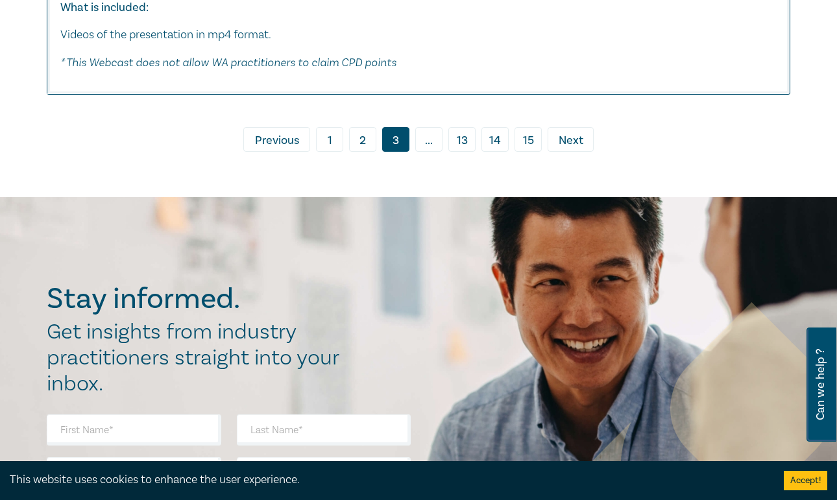
click at [571, 132] on span "Next" at bounding box center [570, 140] width 25 height 17
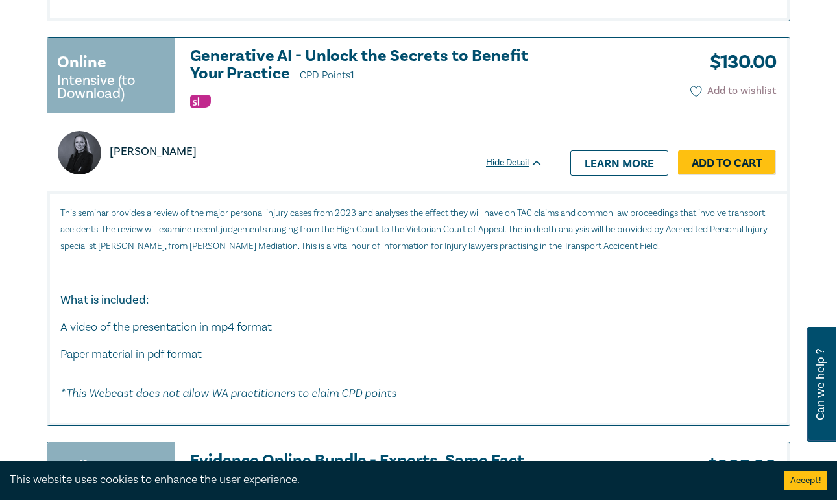
scroll to position [5640, 0]
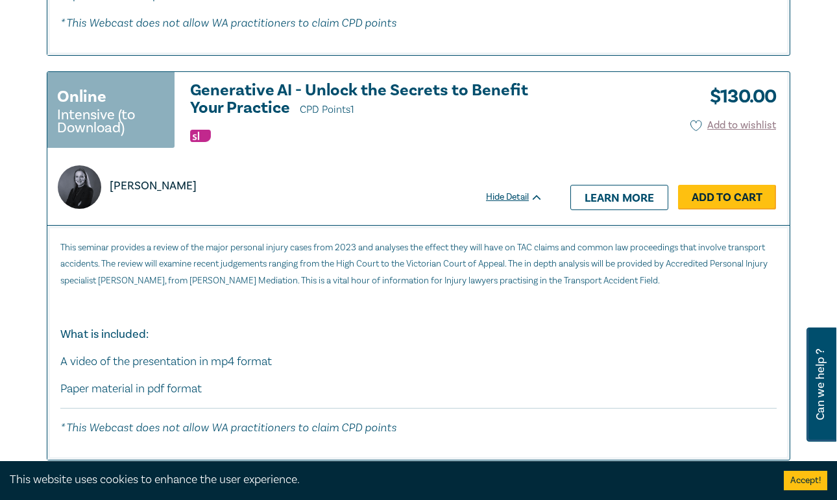
click at [735, 191] on link "Add to Cart" at bounding box center [727, 197] width 98 height 25
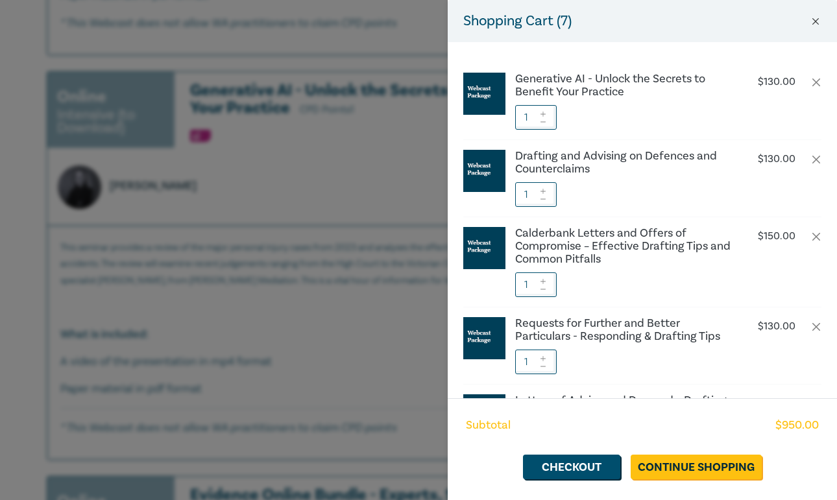
click at [818, 19] on button "Close" at bounding box center [815, 22] width 12 height 12
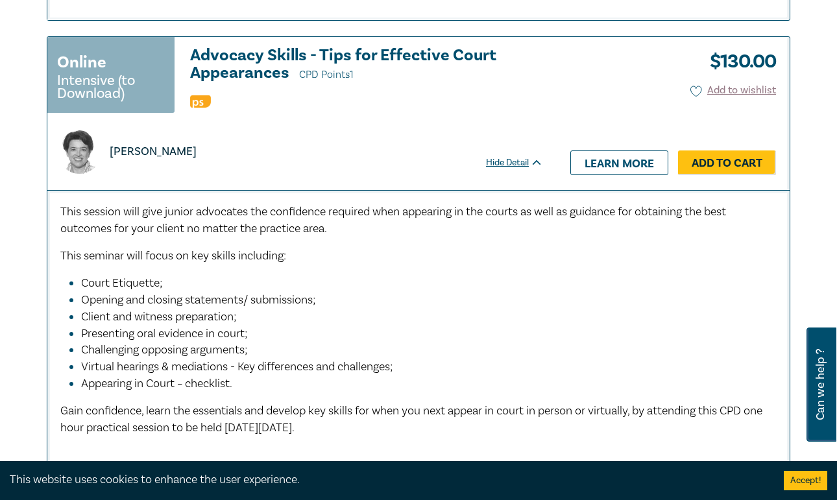
scroll to position [3809, 0]
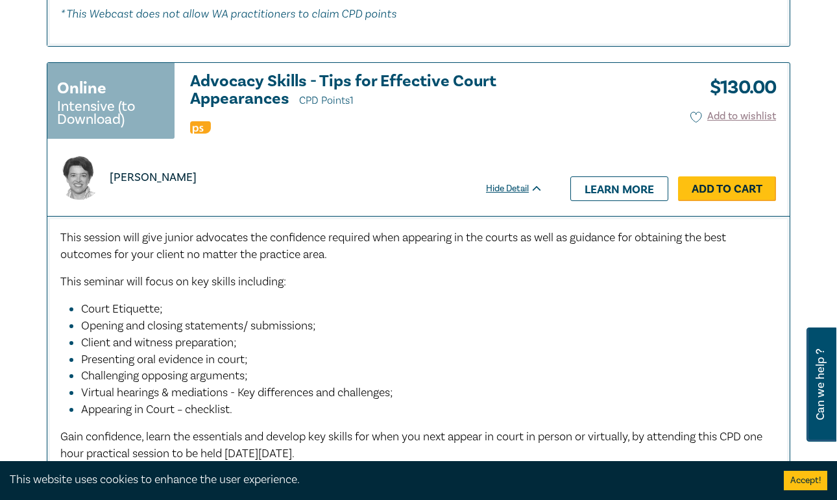
click at [743, 186] on link "Add to Cart" at bounding box center [727, 188] width 98 height 25
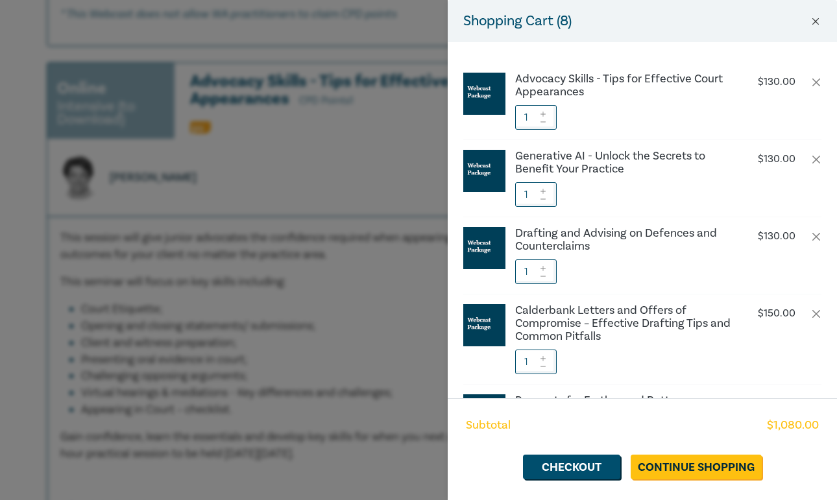
click at [813, 23] on button "Close" at bounding box center [815, 22] width 12 height 12
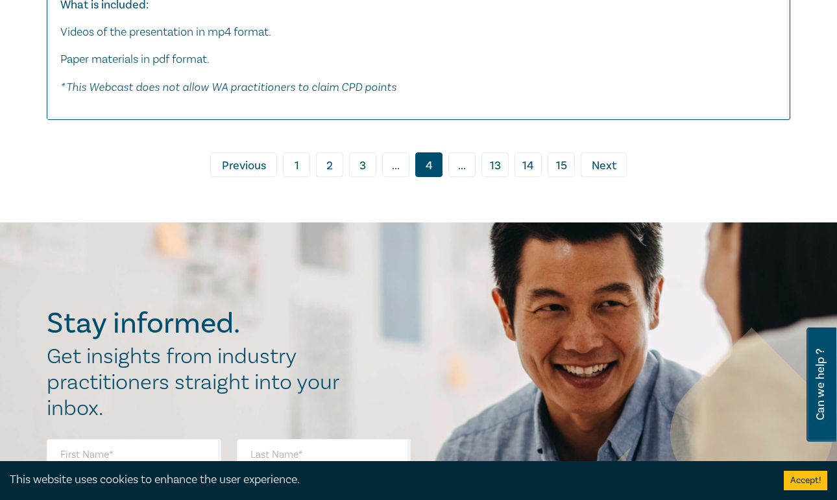
scroll to position [6408, 0]
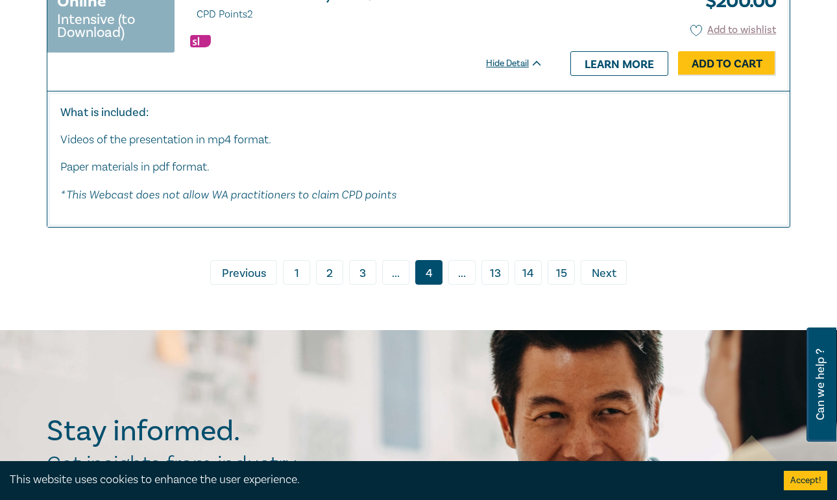
click at [604, 265] on span "Next" at bounding box center [603, 273] width 25 height 17
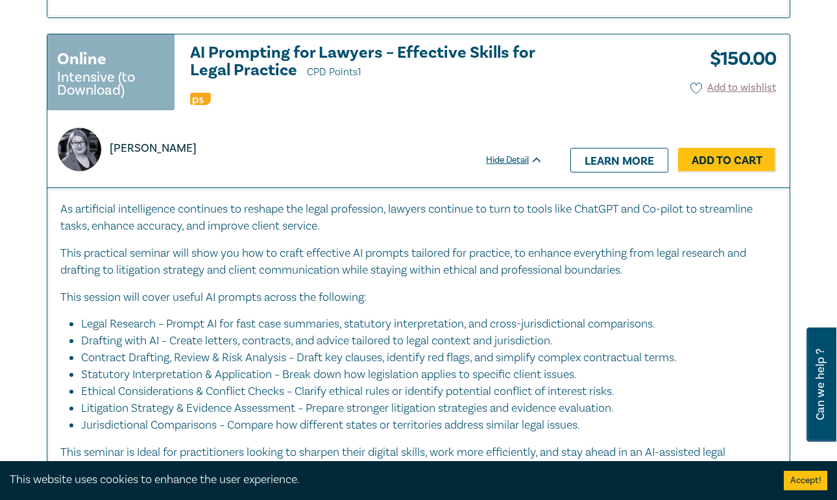
scroll to position [4264, 0]
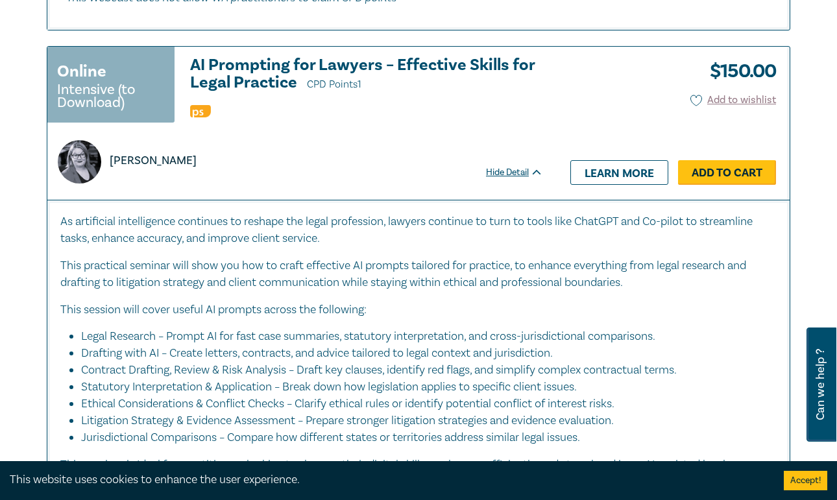
click at [736, 160] on link "Add to Cart" at bounding box center [727, 172] width 98 height 25
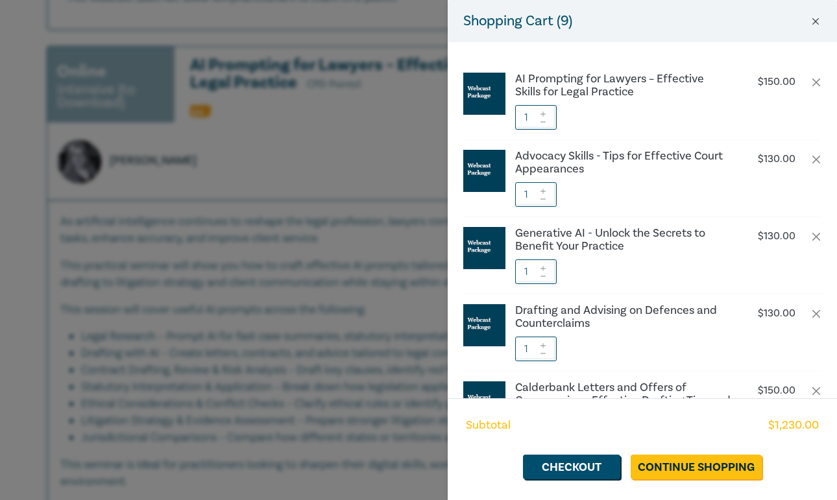
click at [817, 25] on button "Close" at bounding box center [815, 22] width 12 height 12
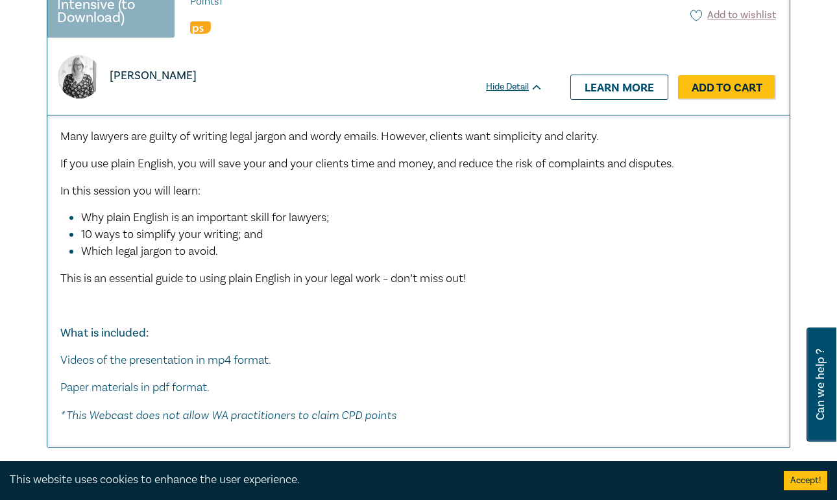
scroll to position [3109, 0]
click at [730, 80] on link "Add to Cart" at bounding box center [727, 87] width 98 height 25
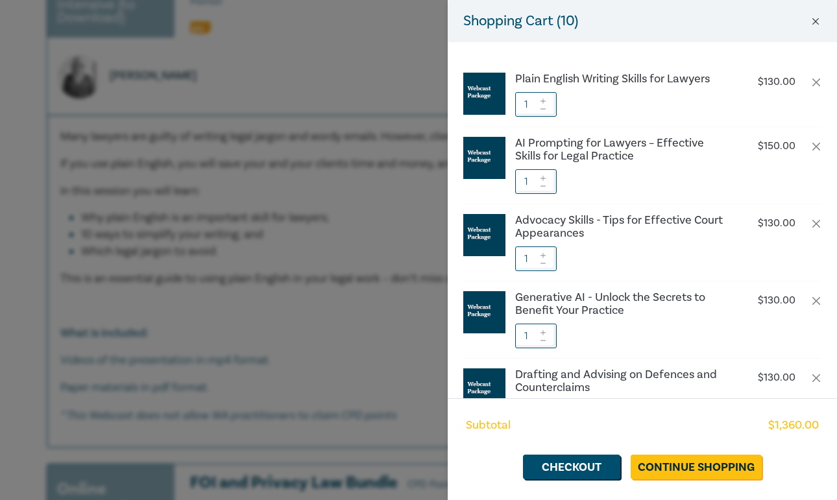
click at [817, 19] on button "Close" at bounding box center [815, 22] width 12 height 12
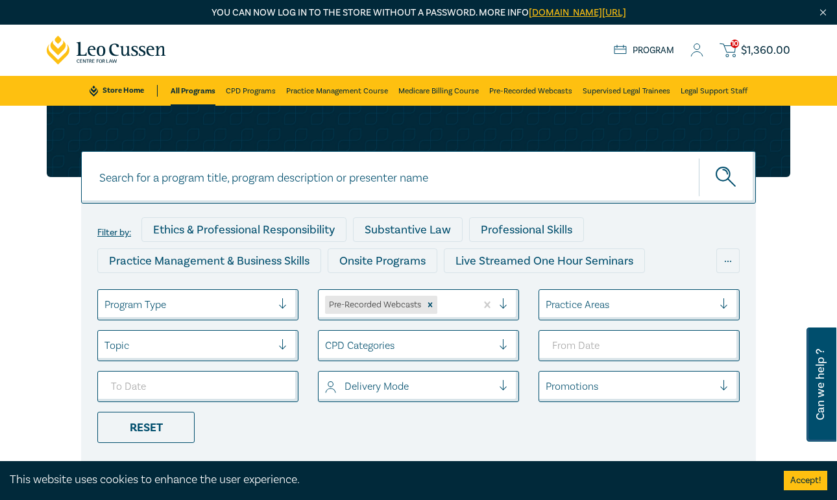
scroll to position [0, 0]
click at [325, 184] on input at bounding box center [418, 177] width 674 height 53
click at [727, 177] on button "submit" at bounding box center [726, 178] width 57 height 40
click at [724, 176] on icon "submit" at bounding box center [726, 178] width 23 height 23
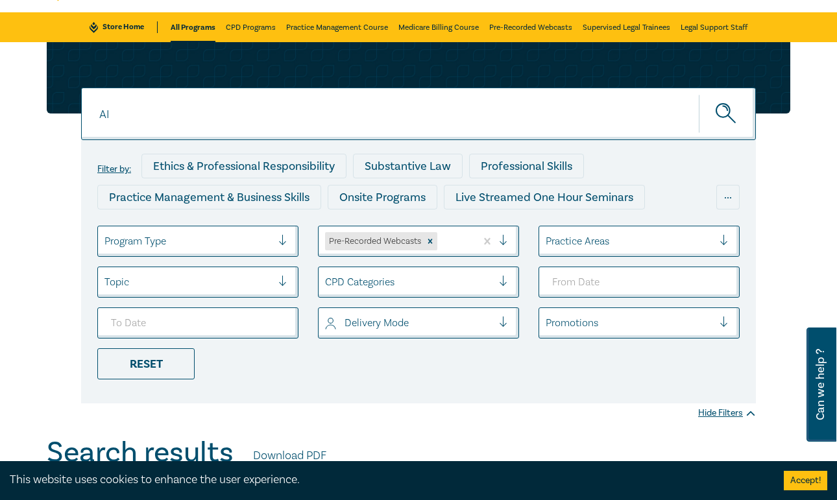
scroll to position [73, 0]
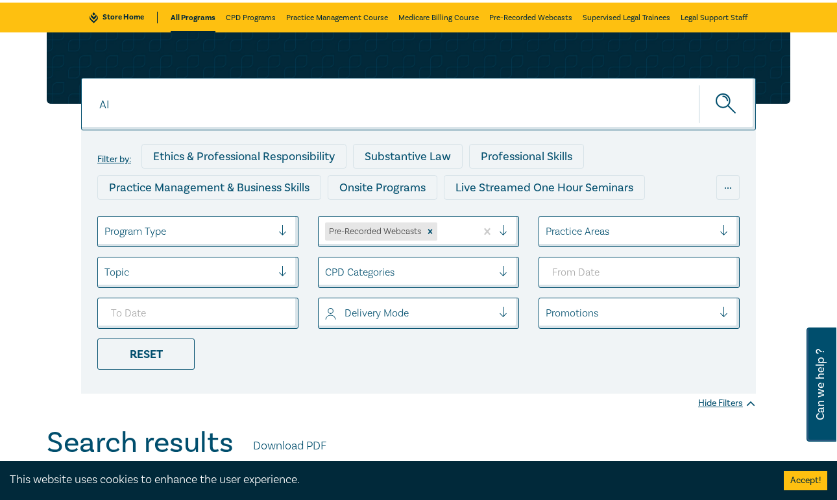
click at [726, 102] on icon "submit" at bounding box center [726, 104] width 23 height 23
click at [497, 108] on input "AI" at bounding box center [418, 104] width 674 height 53
type input "A"
click at [715, 99] on button "submit" at bounding box center [726, 104] width 57 height 40
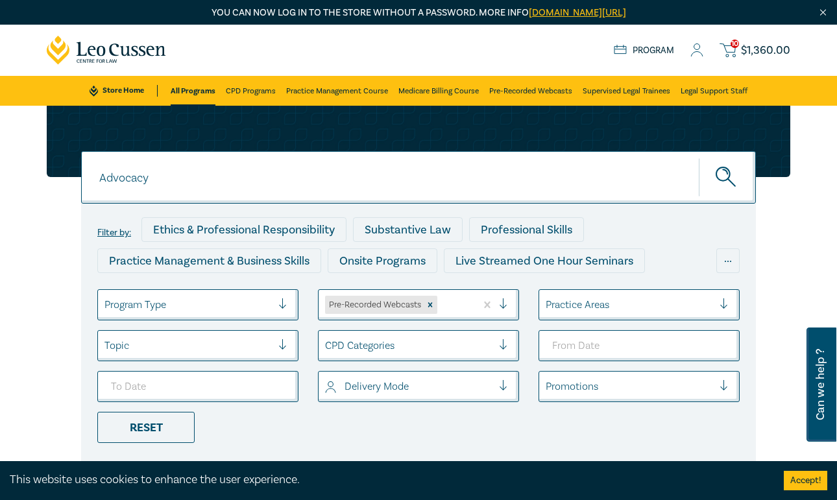
click at [226, 190] on input "Advocacy" at bounding box center [418, 177] width 674 height 53
click at [732, 184] on icon "submit" at bounding box center [731, 182] width 7 height 7
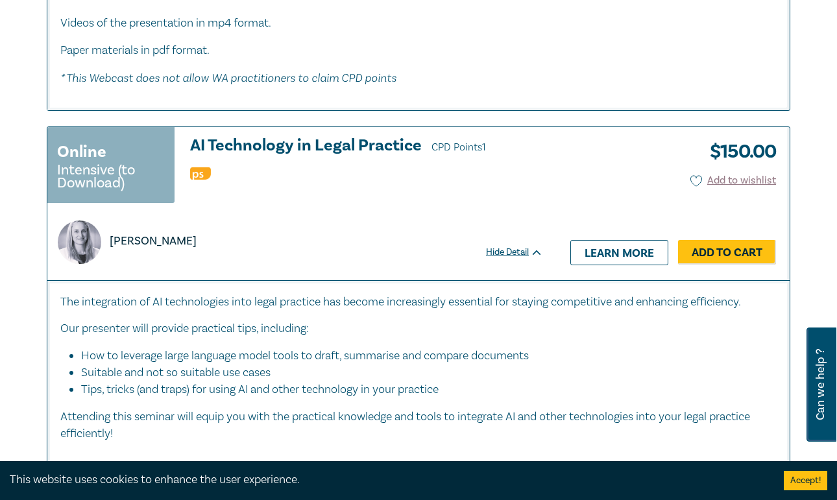
scroll to position [3140, 0]
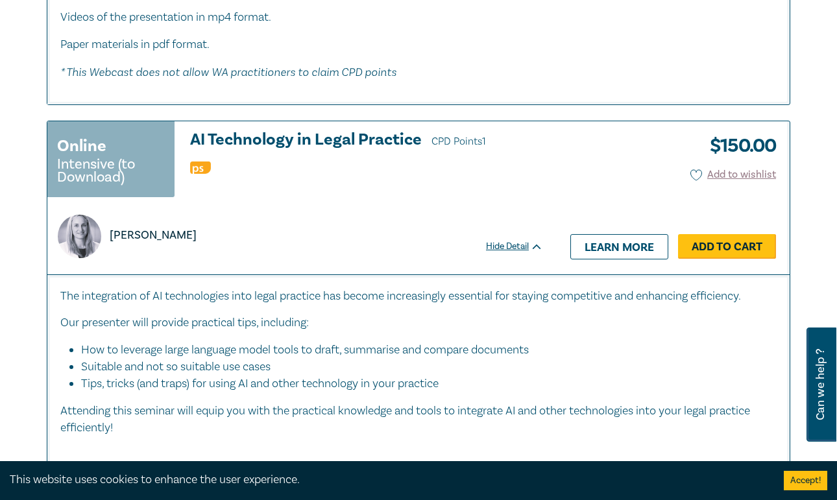
click at [735, 234] on link "Add to Cart" at bounding box center [727, 246] width 98 height 25
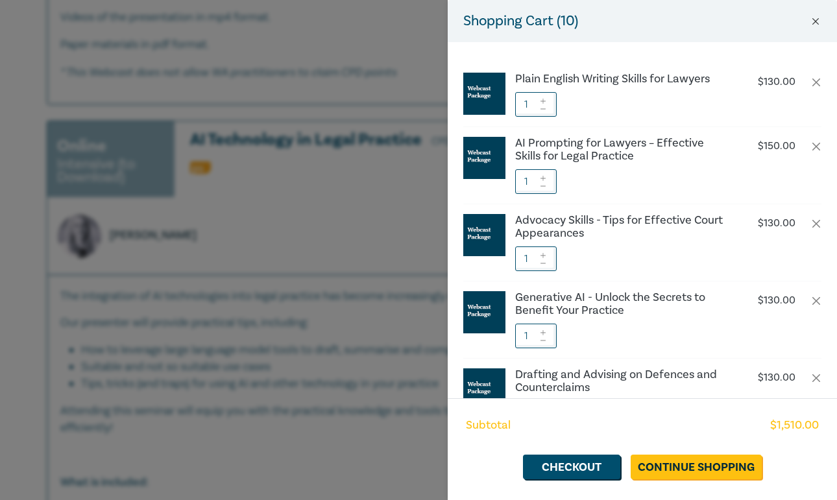
click at [817, 21] on button "Close" at bounding box center [815, 22] width 12 height 12
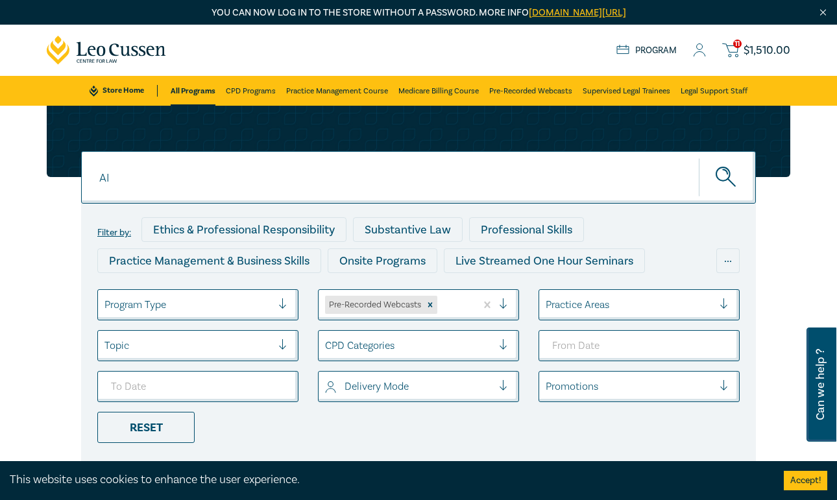
scroll to position [0, 0]
click at [189, 176] on input "AI" at bounding box center [418, 177] width 674 height 53
type input "Artificial Intelligence"
click at [710, 176] on button "submit" at bounding box center [726, 178] width 57 height 40
click at [758, 50] on span "$ 1,510.00" at bounding box center [766, 51] width 47 height 12
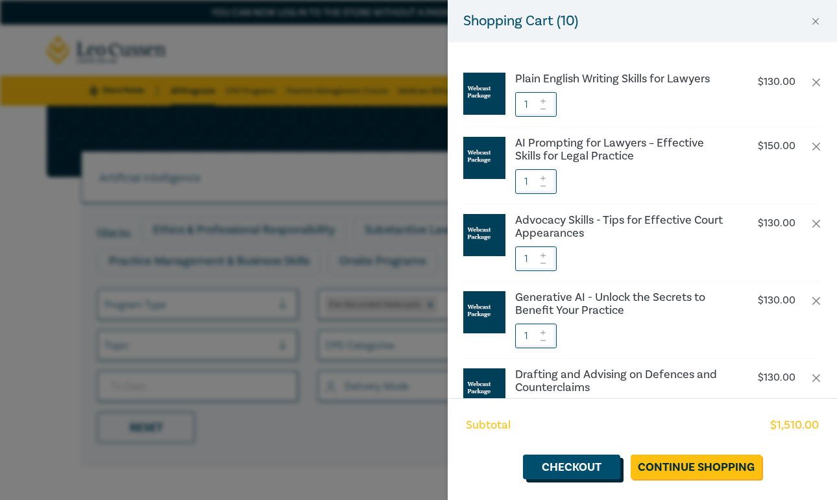
click at [582, 468] on link "Checkout" at bounding box center [571, 467] width 97 height 25
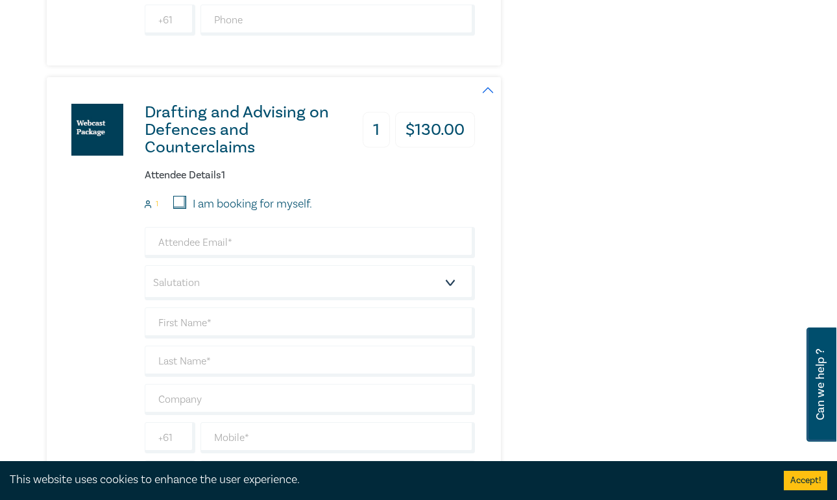
scroll to position [1981, 0]
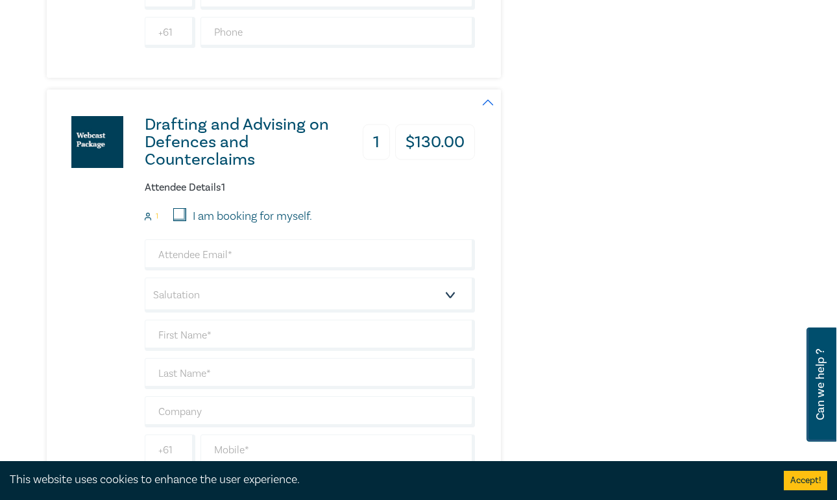
click at [383, 145] on h3 "1" at bounding box center [376, 143] width 27 height 36
click at [375, 140] on h3 "1" at bounding box center [376, 143] width 27 height 36
click at [372, 141] on h3 "1" at bounding box center [376, 143] width 27 height 36
click at [378, 141] on h3 "1" at bounding box center [376, 143] width 27 height 36
click at [485, 98] on button "button" at bounding box center [488, 103] width 26 height 26
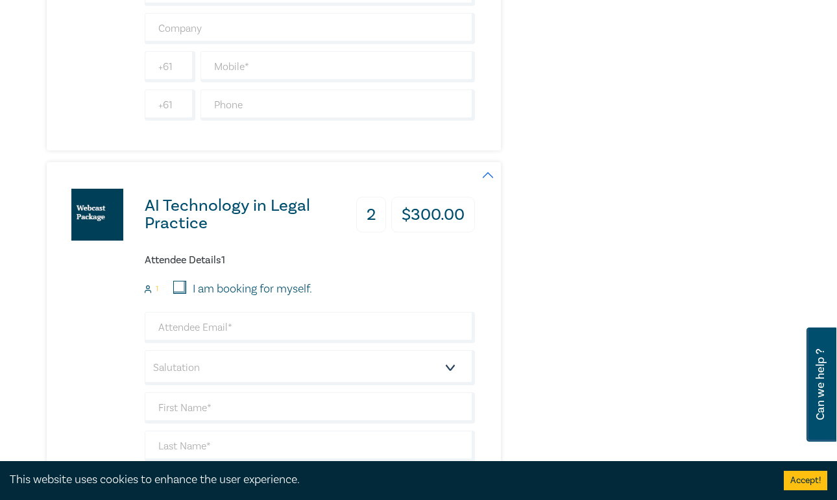
scroll to position [3852, 0]
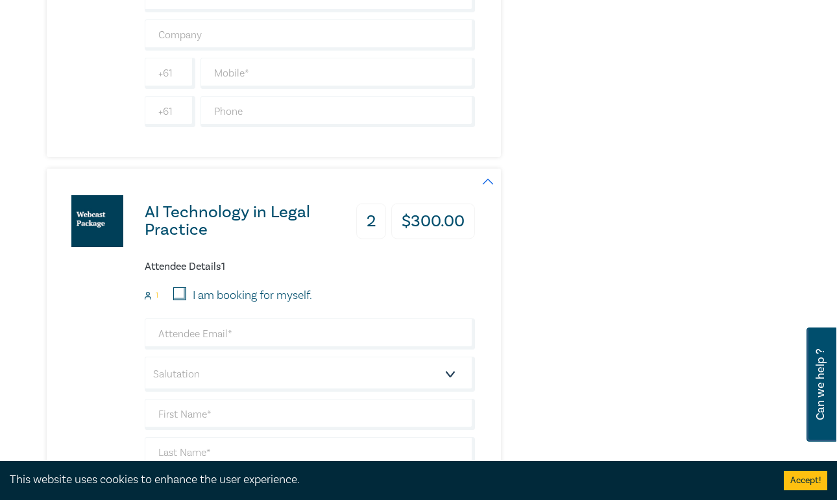
click at [381, 213] on h3 "2" at bounding box center [371, 221] width 30 height 36
click at [369, 217] on h3 "2" at bounding box center [371, 221] width 30 height 36
click at [376, 217] on h3 "2" at bounding box center [371, 221] width 30 height 36
click at [374, 217] on h3 "2" at bounding box center [371, 221] width 30 height 36
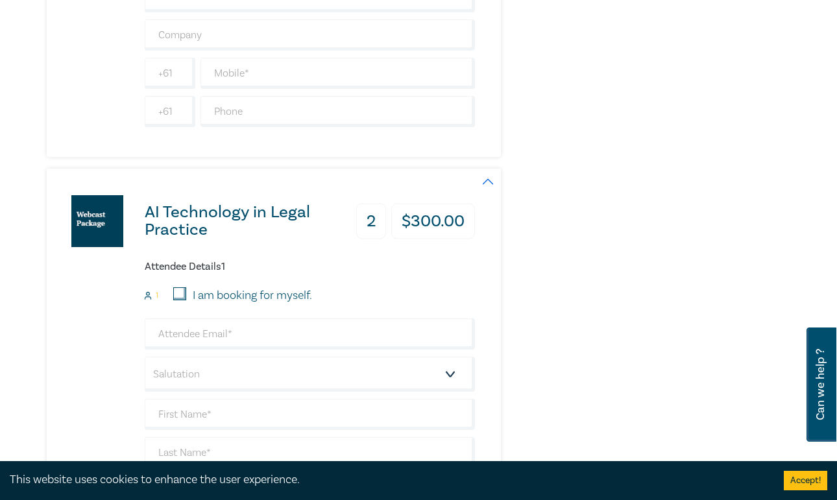
click at [374, 217] on h3 "2" at bounding box center [371, 221] width 30 height 36
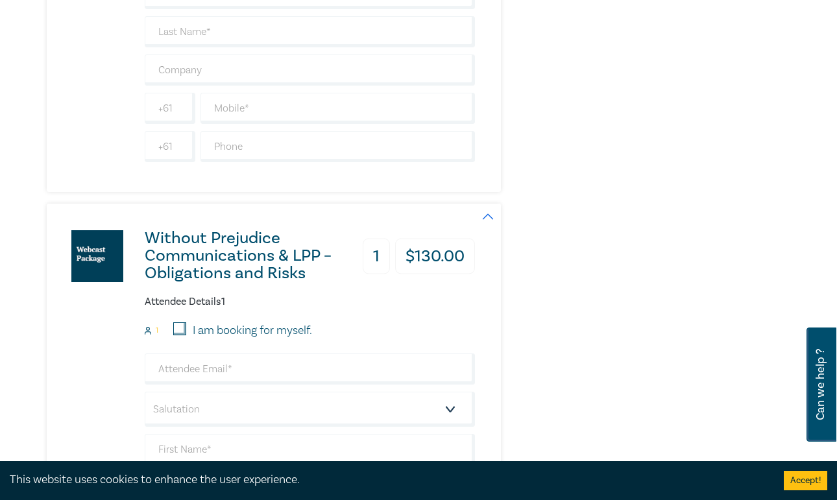
scroll to position [3355, 0]
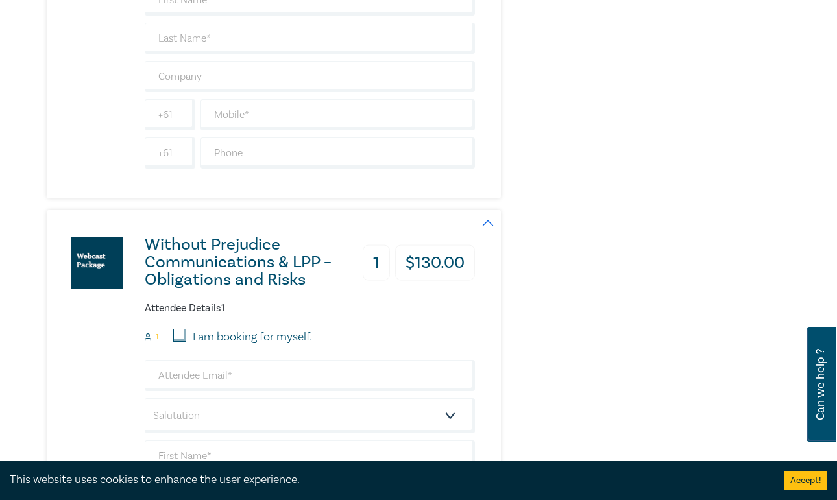
click at [487, 219] on button "button" at bounding box center [488, 223] width 26 height 26
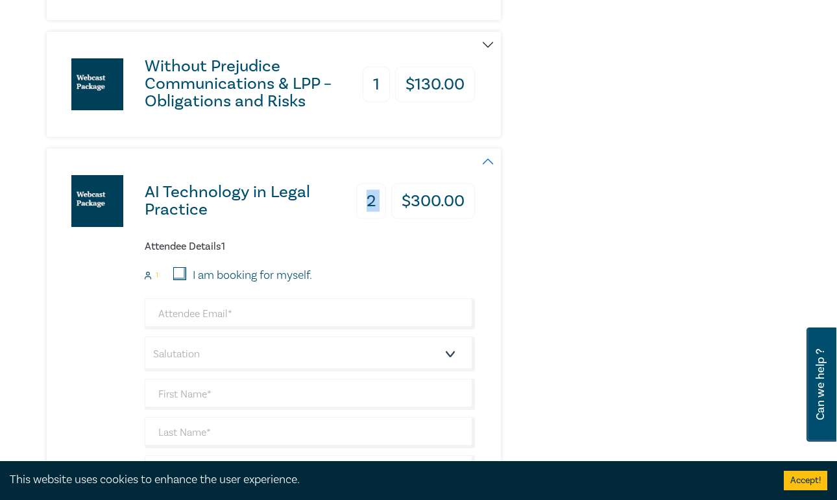
scroll to position [3534, 0]
click at [486, 42] on button "button" at bounding box center [488, 44] width 26 height 26
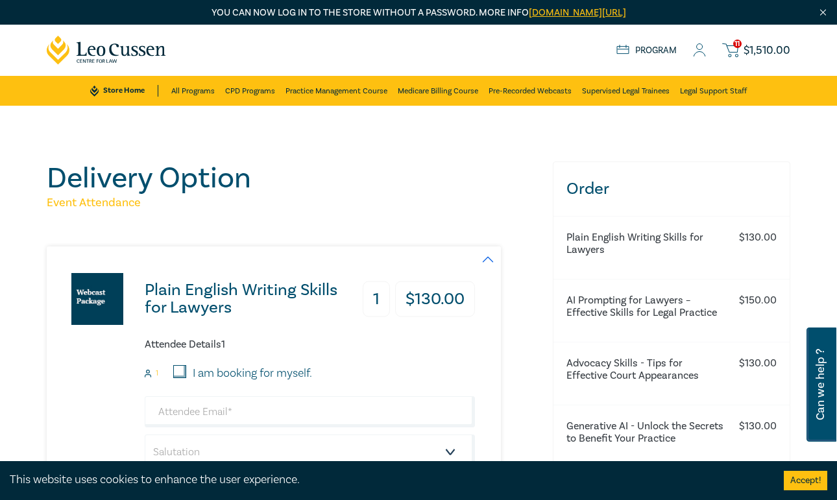
scroll to position [0, 0]
click at [756, 49] on span "$ 1,510.00" at bounding box center [766, 51] width 47 height 12
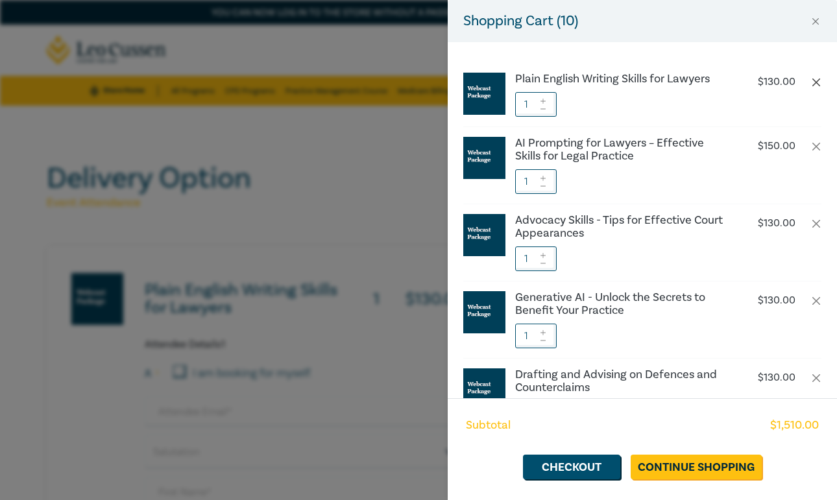
click at [819, 81] on button "button" at bounding box center [816, 82] width 10 height 10
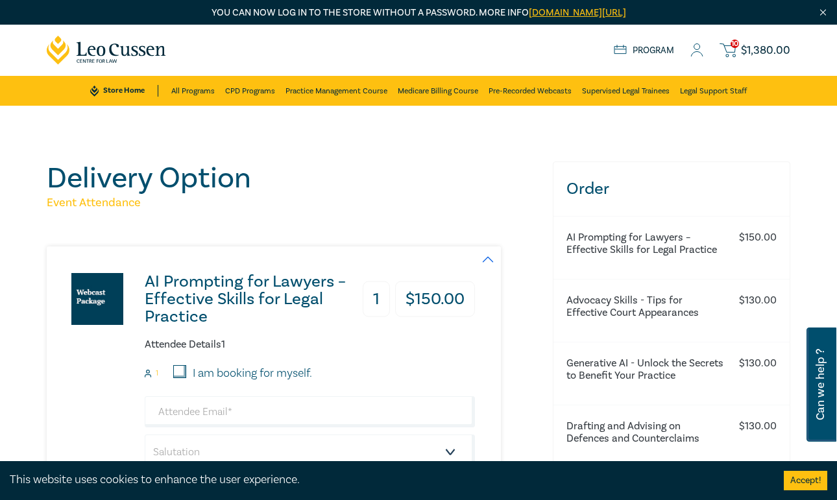
click at [766, 46] on span "$ 1,380.00" at bounding box center [765, 51] width 49 height 12
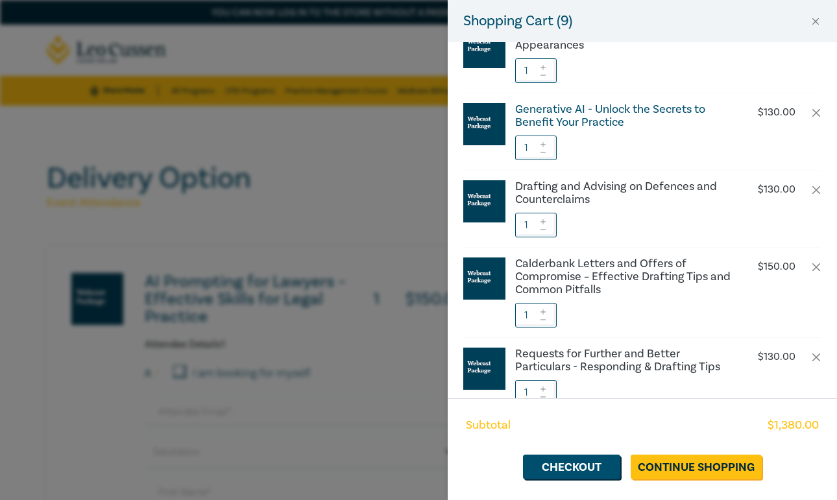
scroll to position [154, 0]
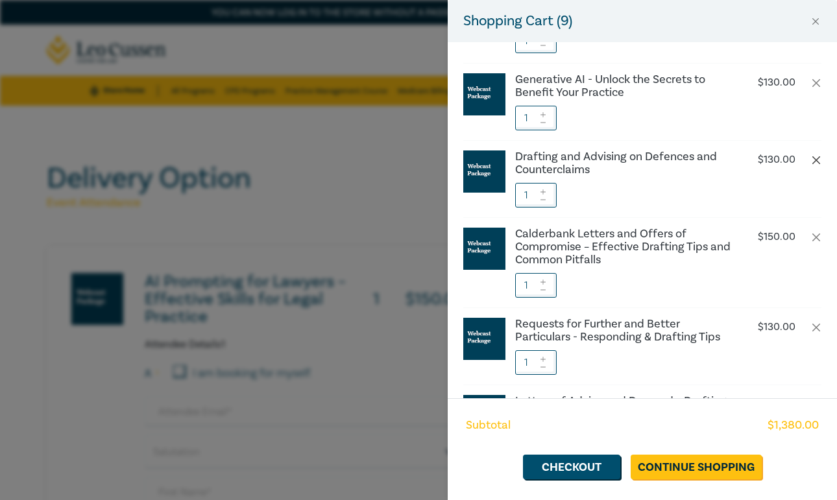
click at [813, 161] on button "button" at bounding box center [816, 160] width 10 height 10
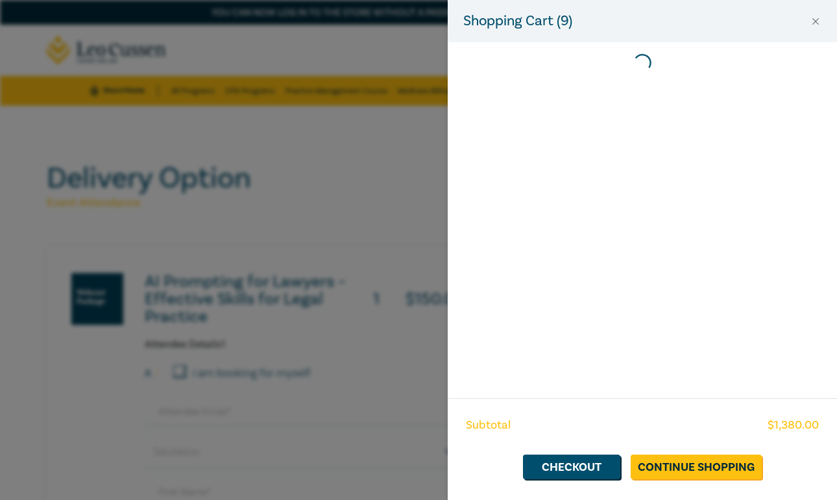
scroll to position [0, 0]
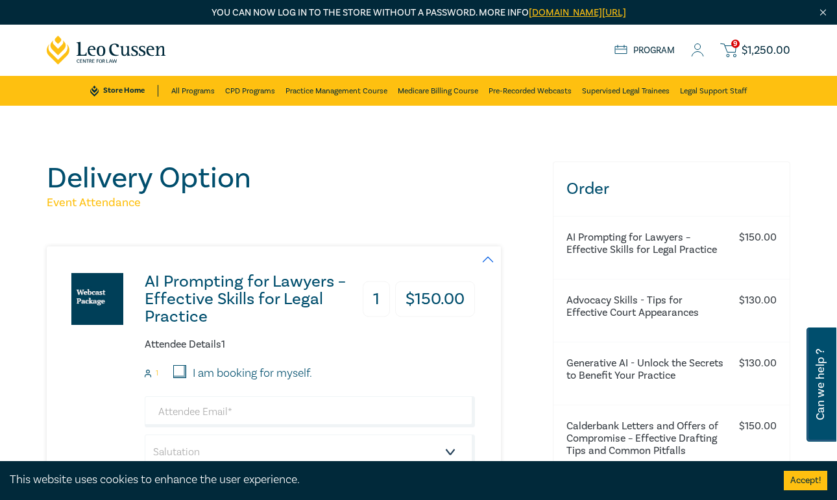
click at [752, 47] on span "$ 1,250.00" at bounding box center [765, 51] width 49 height 12
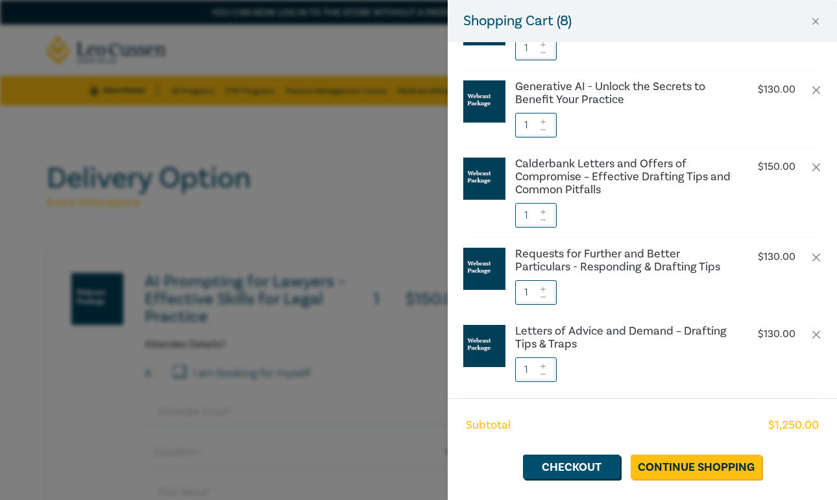
scroll to position [148, 0]
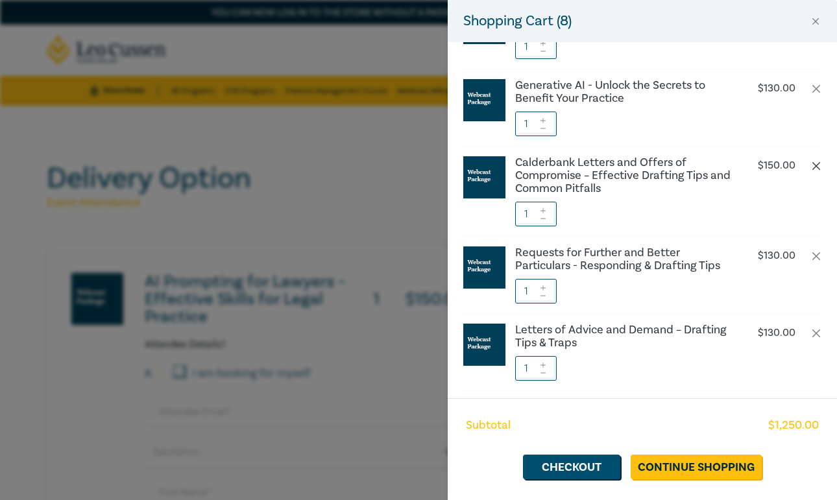
click at [814, 167] on button "button" at bounding box center [816, 166] width 10 height 10
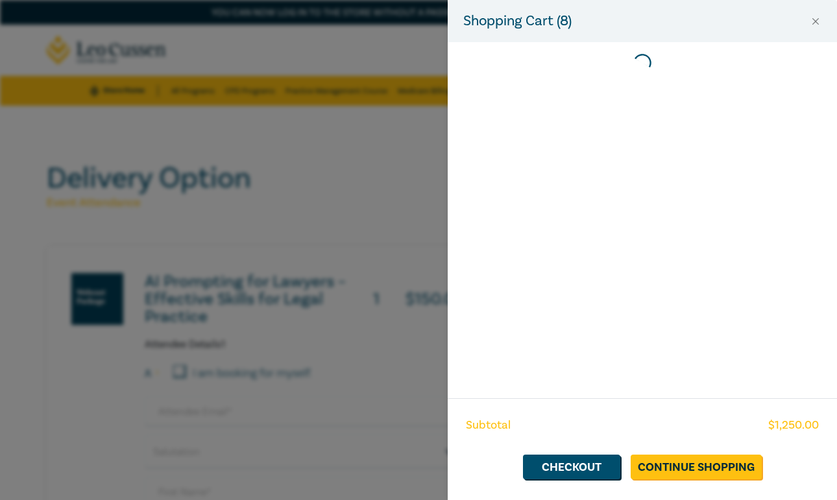
scroll to position [0, 0]
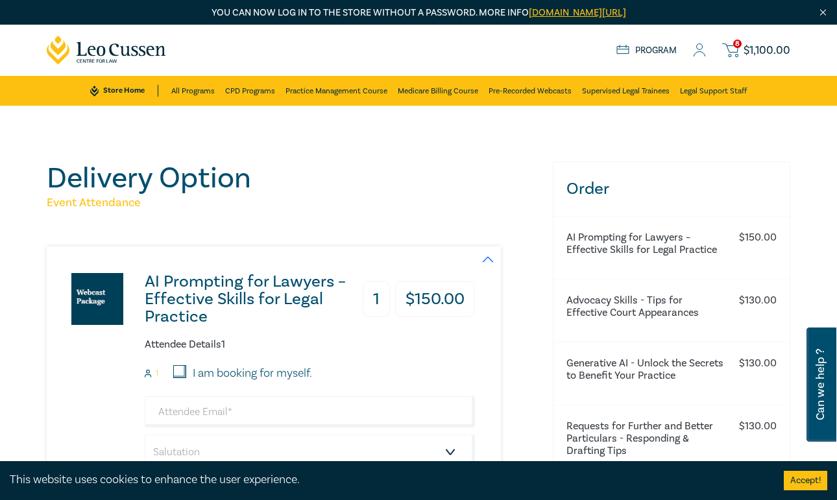
click at [763, 52] on span "$ 1,100.00" at bounding box center [766, 51] width 47 height 12
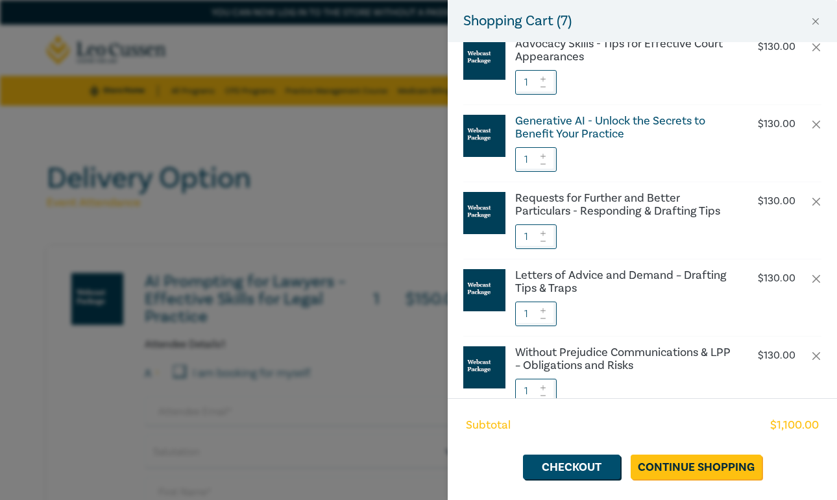
scroll to position [119, 0]
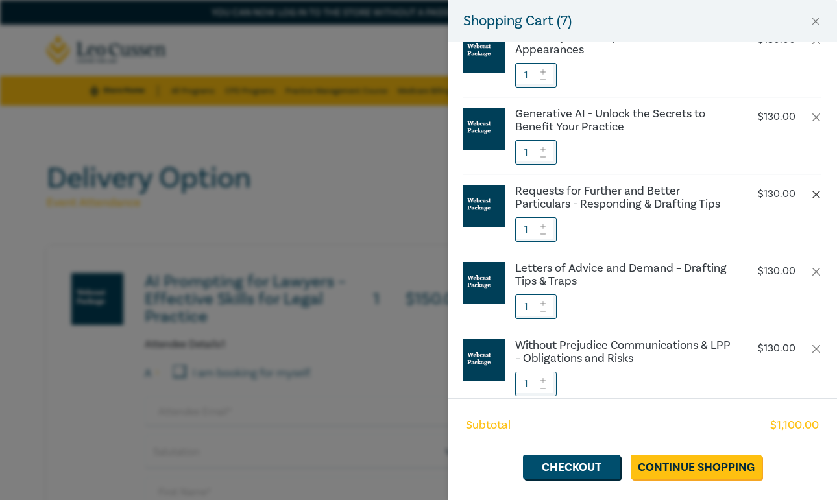
click at [815, 193] on button "button" at bounding box center [816, 194] width 10 height 10
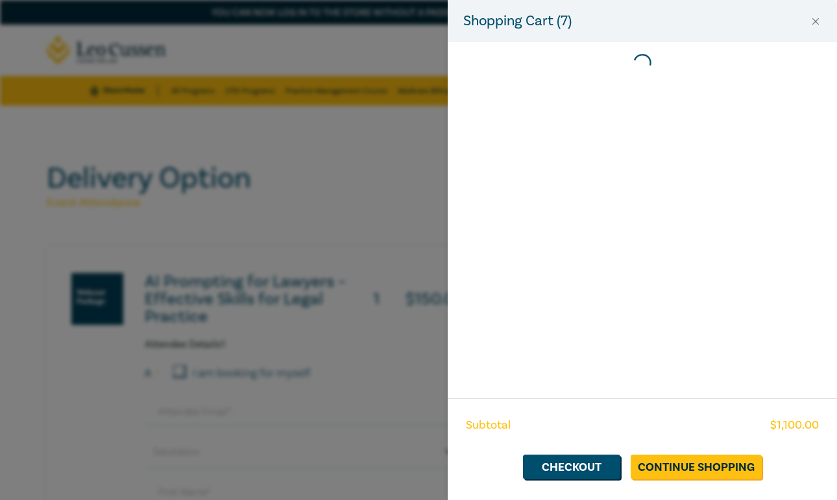
scroll to position [0, 0]
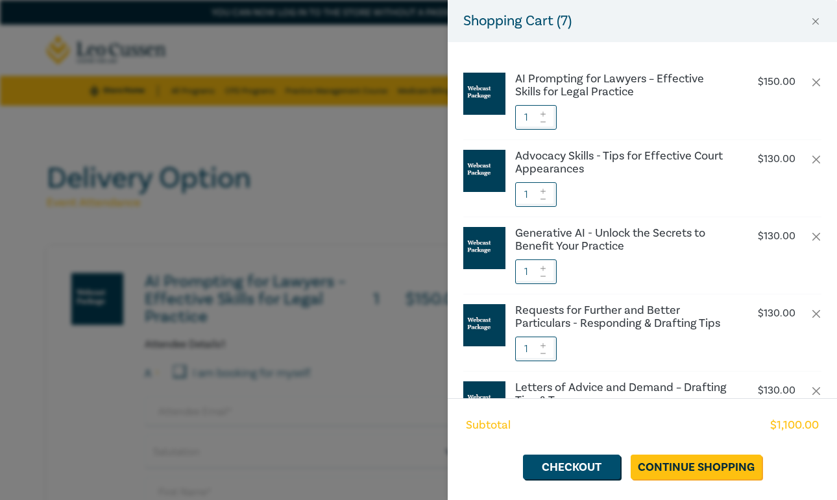
type input "2"
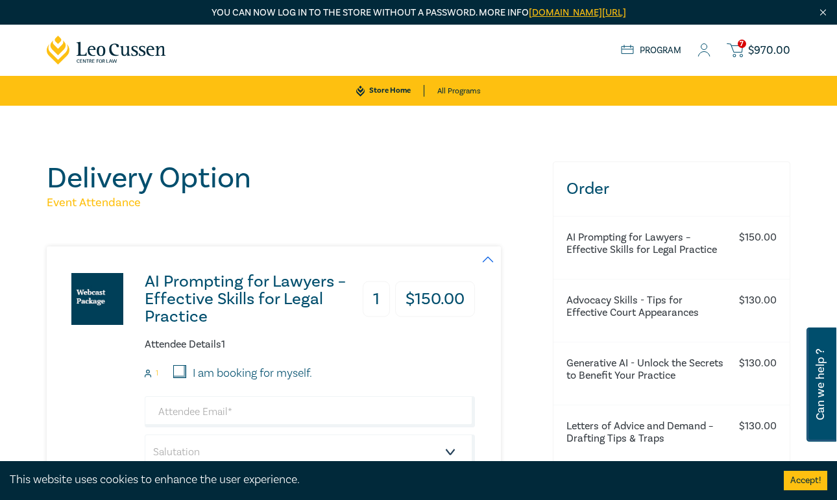
click at [768, 51] on span "$ 970.00" at bounding box center [769, 51] width 42 height 12
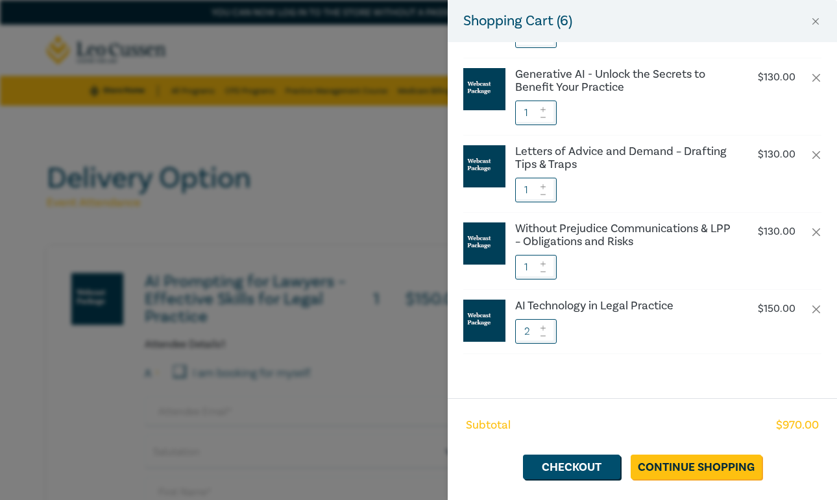
scroll to position [158, 0]
click at [543, 337] on icon at bounding box center [542, 336] width 9 height 5
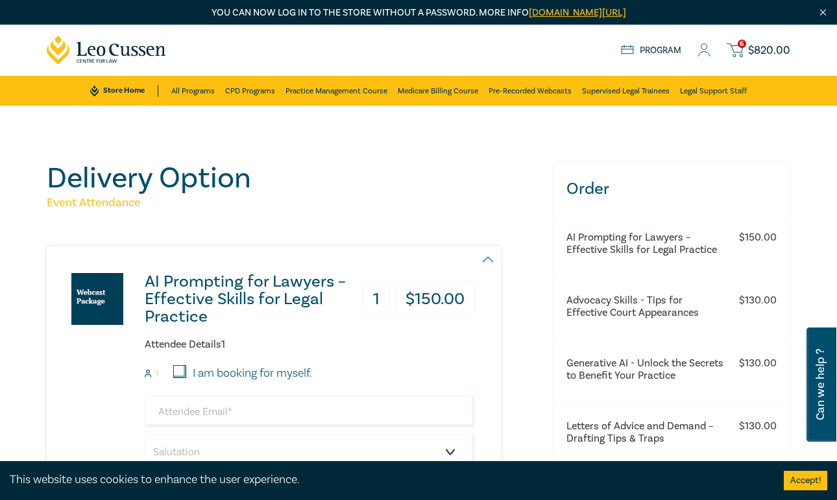
click at [761, 50] on span "$ 820.00" at bounding box center [769, 51] width 42 height 12
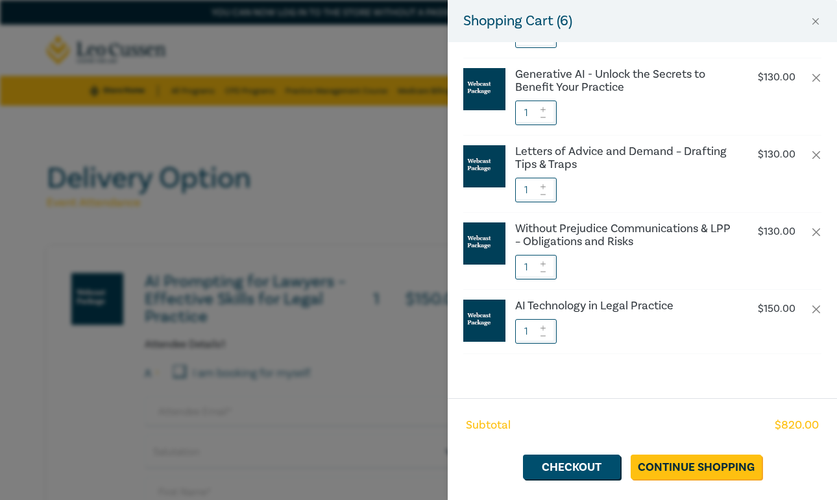
scroll to position [158, 0]
click at [813, 154] on button "button" at bounding box center [816, 155] width 10 height 10
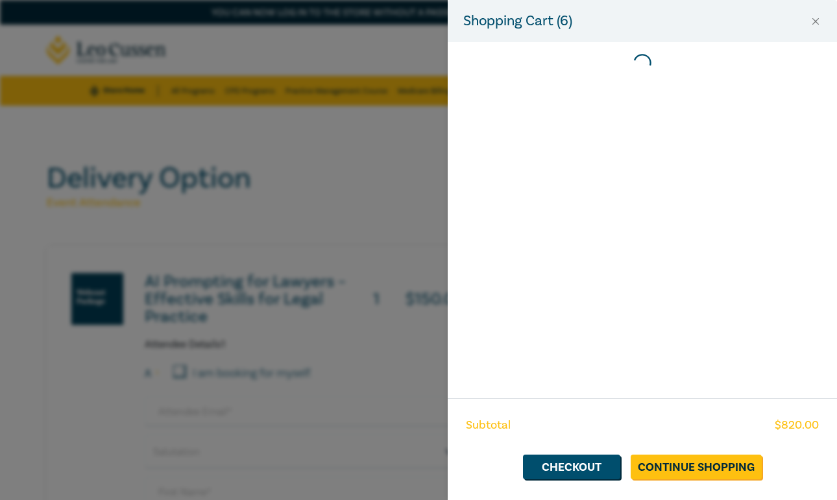
scroll to position [0, 0]
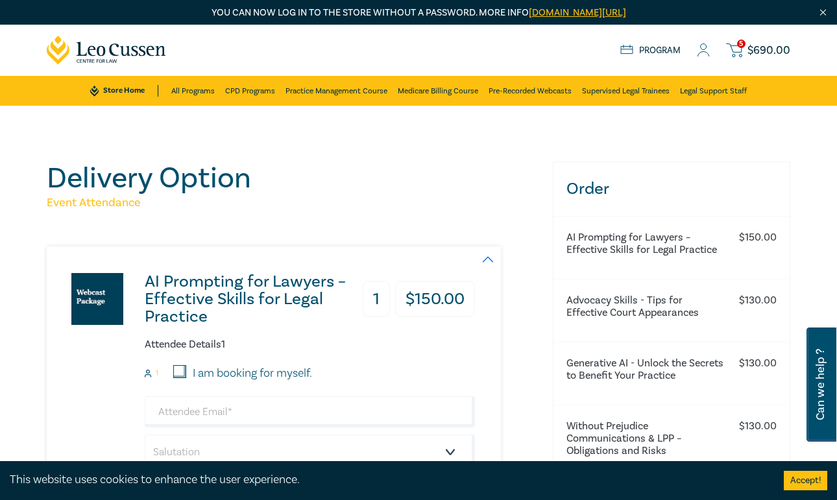
click at [778, 54] on span "$ 690.00" at bounding box center [768, 51] width 43 height 12
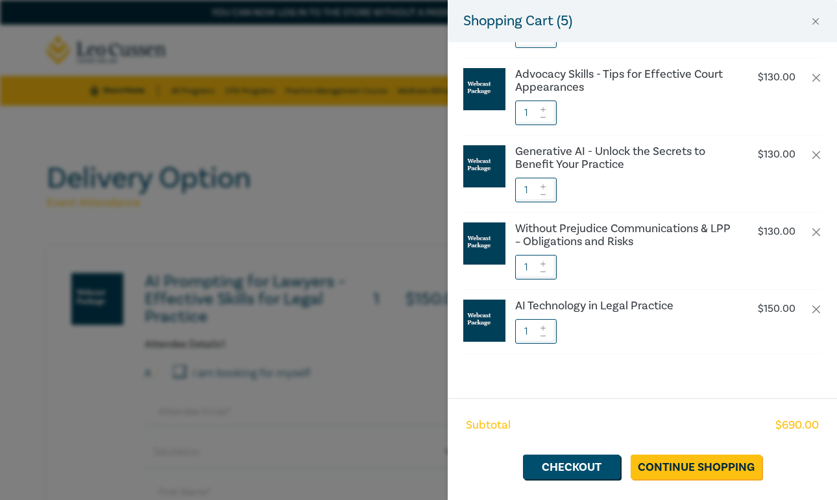
scroll to position [81, 0]
click at [815, 233] on button "button" at bounding box center [816, 233] width 10 height 10
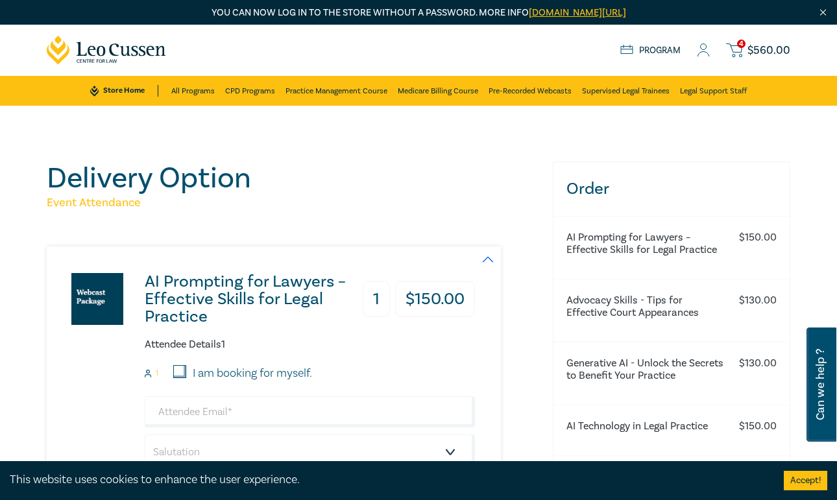
click at [756, 54] on span "$ 560.00" at bounding box center [768, 51] width 43 height 12
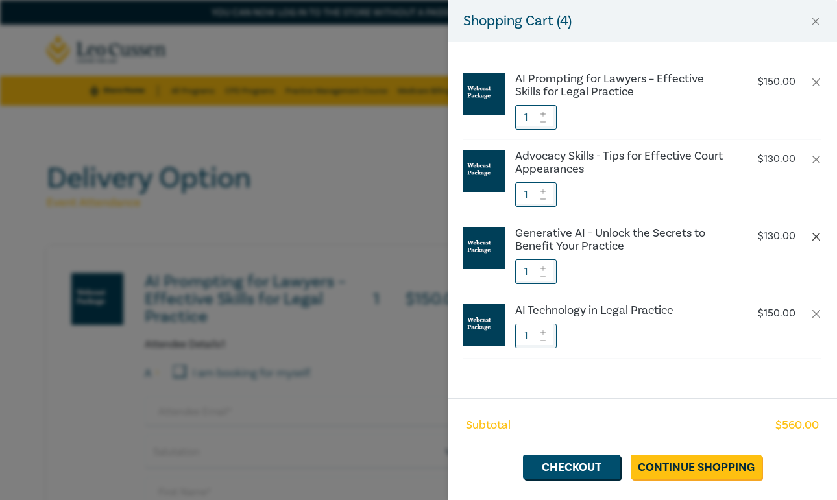
click at [819, 238] on button "button" at bounding box center [816, 237] width 10 height 10
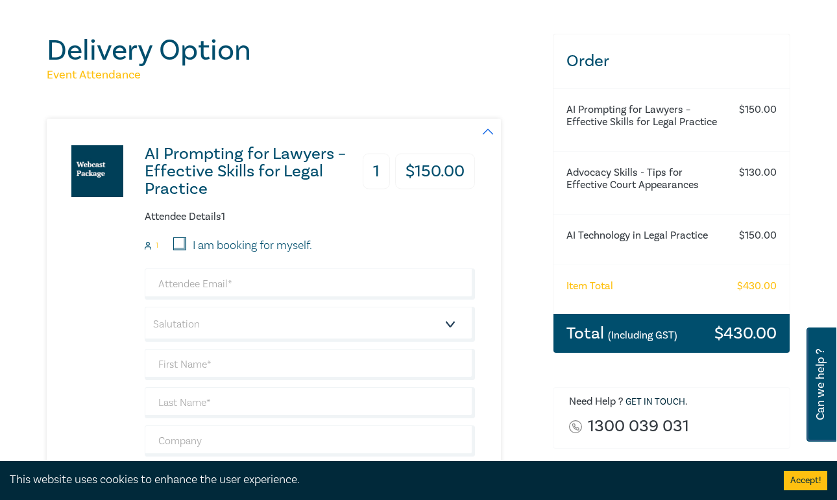
scroll to position [150, 0]
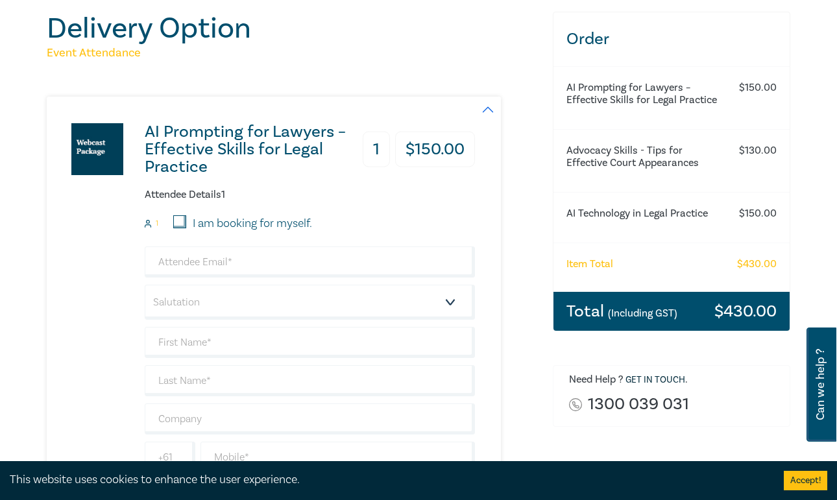
click at [178, 224] on input "I am booking for myself." at bounding box center [179, 221] width 13 height 13
checkbox input "true"
type input "[EMAIL_ADDRESS][DOMAIN_NAME]"
type input "Taylor"
type input "Isaacs"
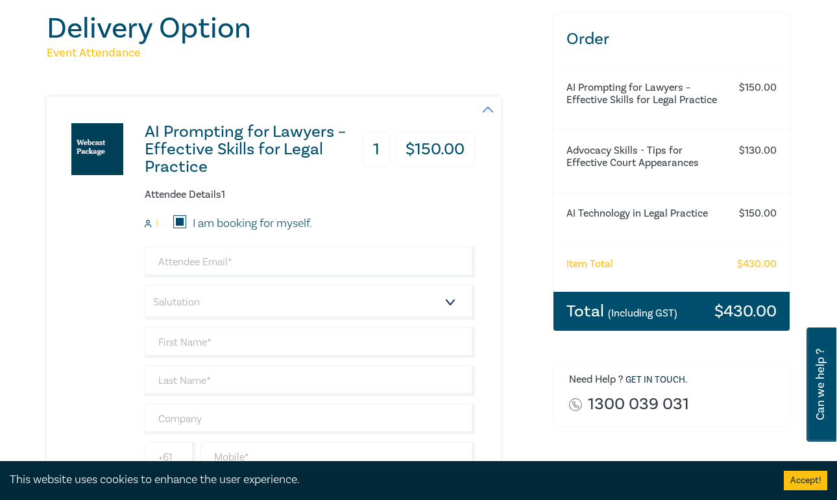
type input "+14"
type input "163463059"
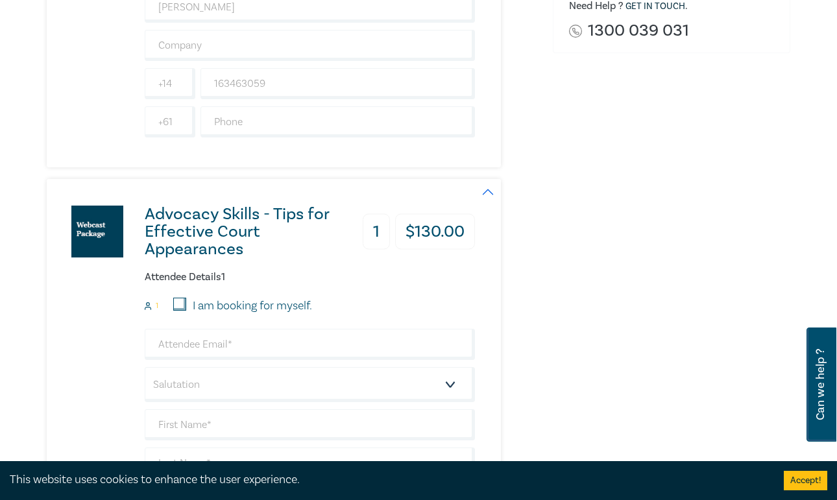
scroll to position [525, 0]
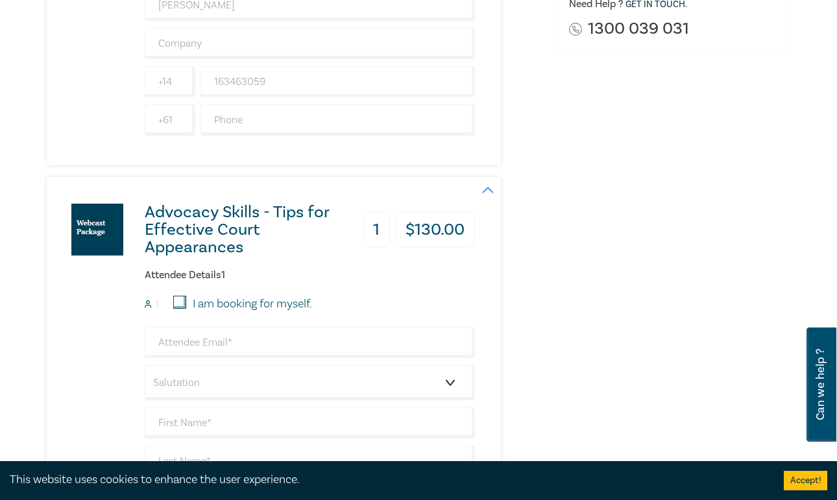
click at [180, 304] on input "I am booking for myself." at bounding box center [179, 302] width 13 height 13
checkbox input "true"
type input "tay_isaacs@hotmail.com"
type input "Taylor"
type input "Isaacs"
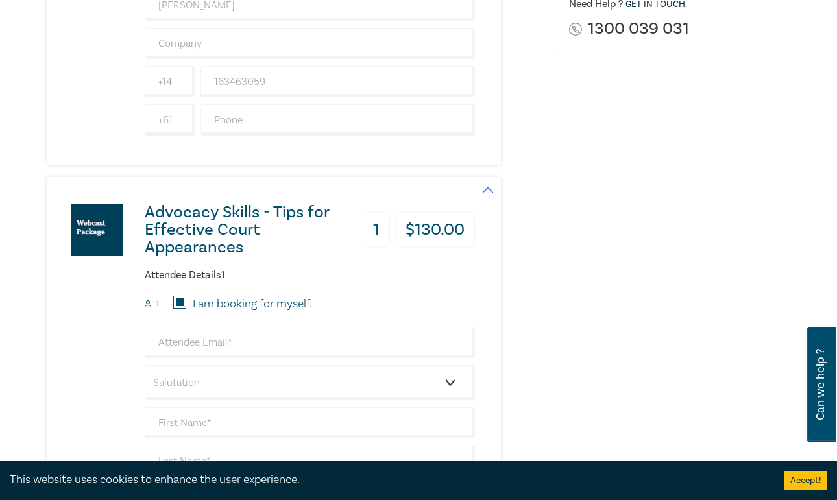
type input "+14"
type input "163463059"
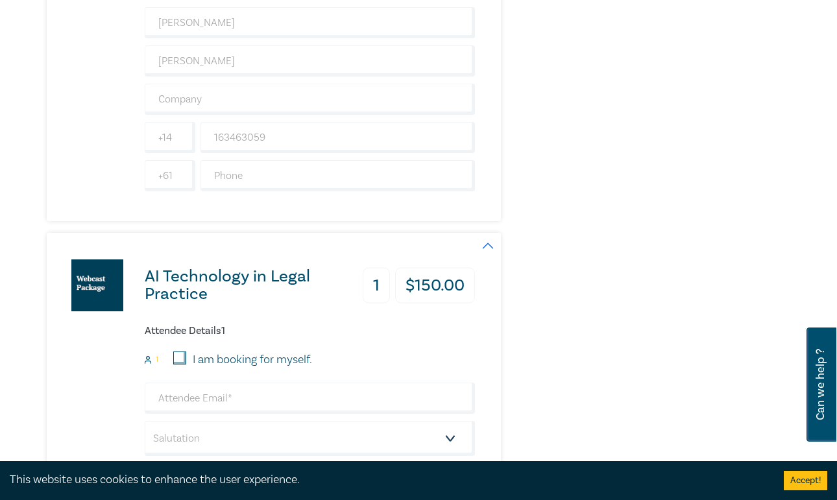
scroll to position [935, 0]
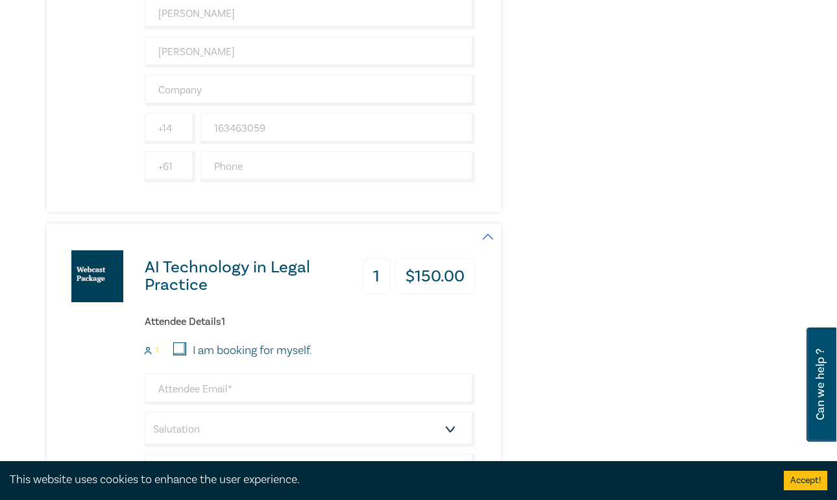
click at [180, 343] on input "I am booking for myself." at bounding box center [179, 348] width 13 height 13
checkbox input "true"
type input "tay_isaacs@hotmail.com"
type input "Taylor"
type input "Isaacs"
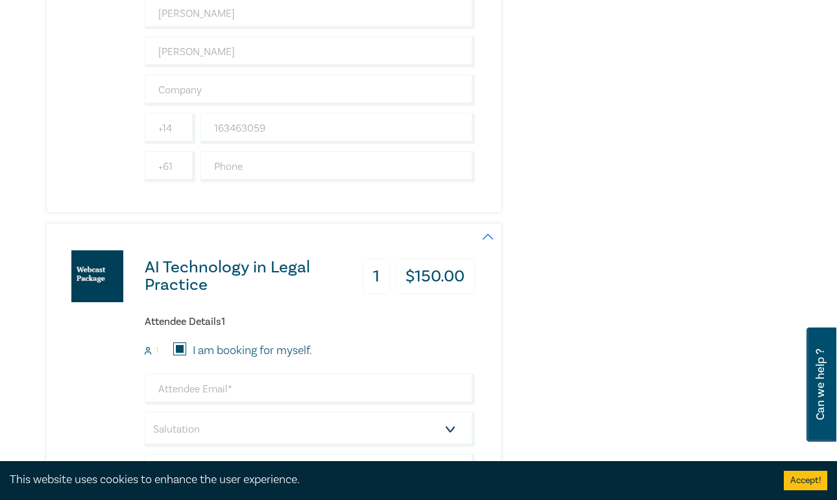
type input "+14"
type input "163463059"
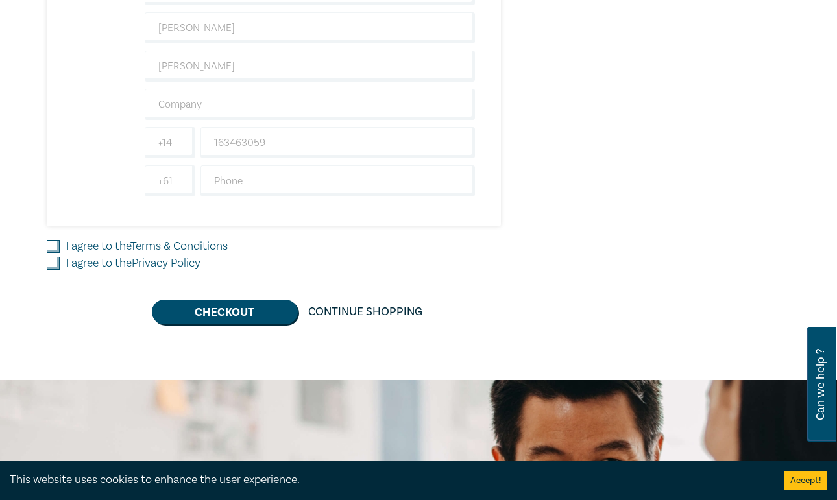
scroll to position [1377, 0]
click at [56, 243] on input "I agree to the Terms & Conditions" at bounding box center [53, 245] width 13 height 13
checkbox input "true"
click at [56, 262] on input "I agree to the Privacy Policy" at bounding box center [53, 262] width 13 height 13
checkbox input "true"
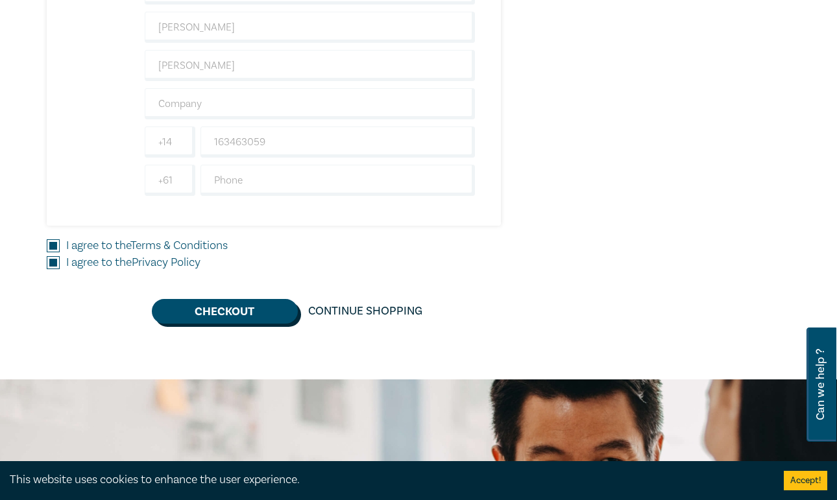
click at [222, 308] on button "Checkout" at bounding box center [225, 311] width 146 height 25
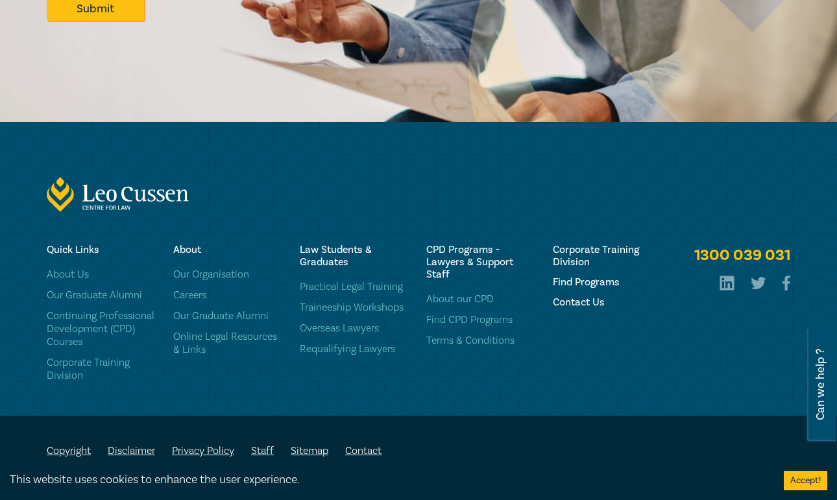
scroll to position [859, 0]
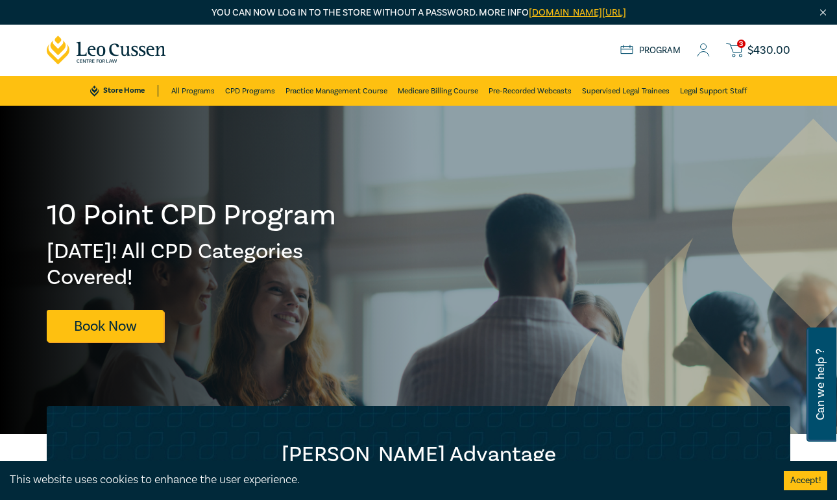
click at [748, 49] on span "$ 430.00" at bounding box center [768, 51] width 43 height 12
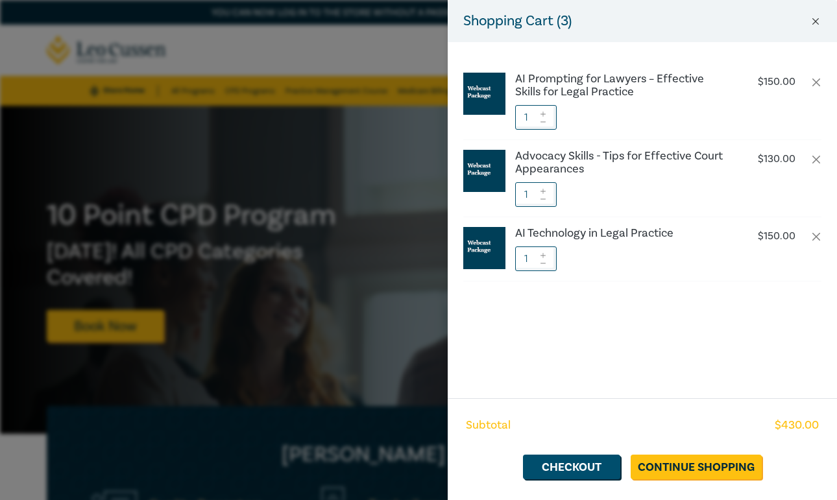
click at [813, 16] on button "Close" at bounding box center [815, 22] width 12 height 12
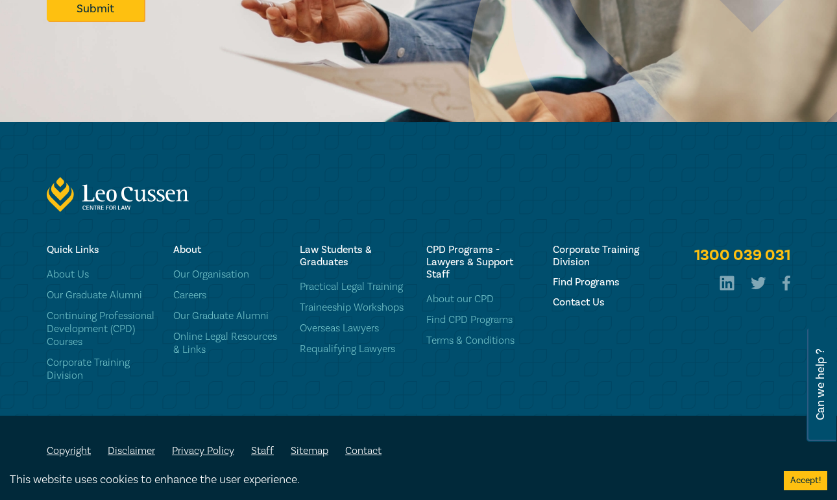
scroll to position [1831, 0]
click at [583, 305] on h6 "Contact Us" at bounding box center [608, 302] width 111 height 12
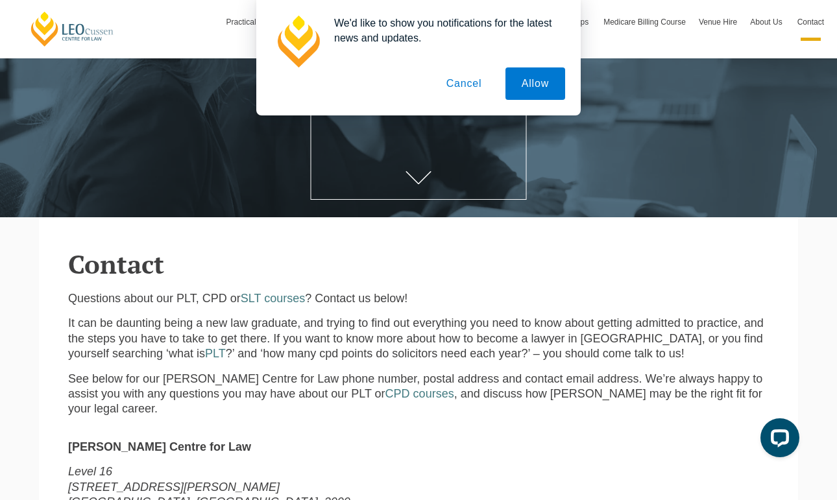
click at [466, 86] on button "Cancel" at bounding box center [464, 83] width 68 height 32
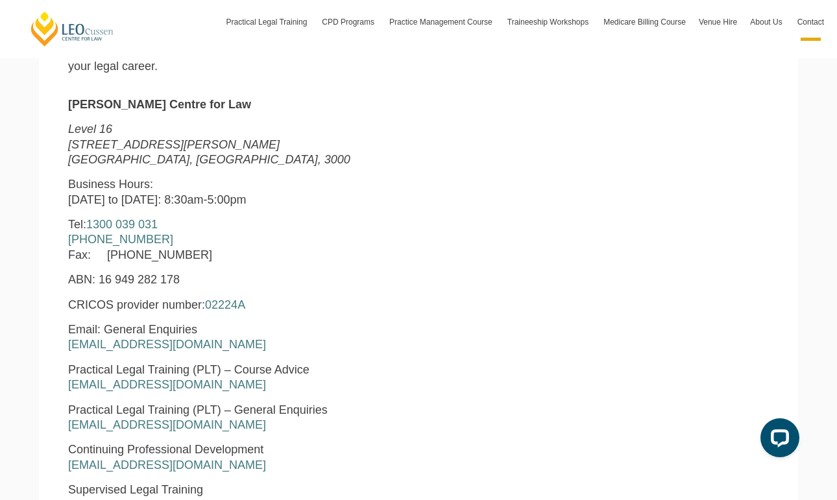
scroll to position [523, 0]
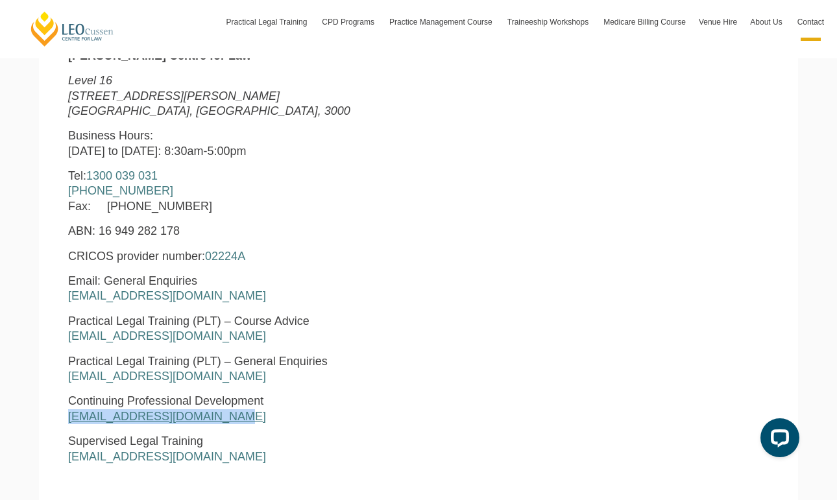
drag, startPoint x: 233, startPoint y: 397, endPoint x: 68, endPoint y: 396, distance: 164.7
click at [68, 396] on p "Continuing Professional Development [EMAIL_ADDRESS][DOMAIN_NAME]" at bounding box center [268, 409] width 400 height 30
copy link "[EMAIL_ADDRESS][DOMAIN_NAME]"
